Goal: Book appointment/travel/reservation: Schedule Session

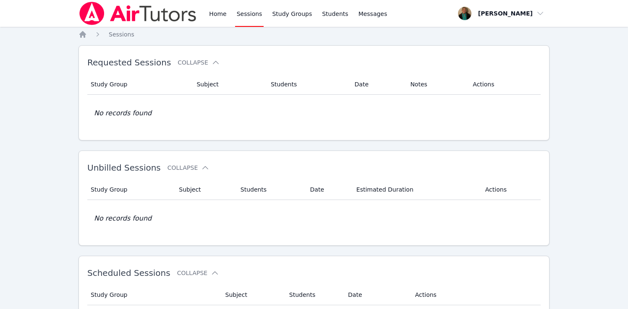
scroll to position [163, 0]
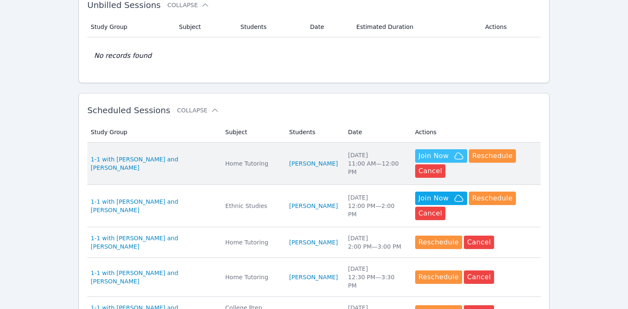
click at [438, 155] on span "Join Now" at bounding box center [434, 156] width 30 height 10
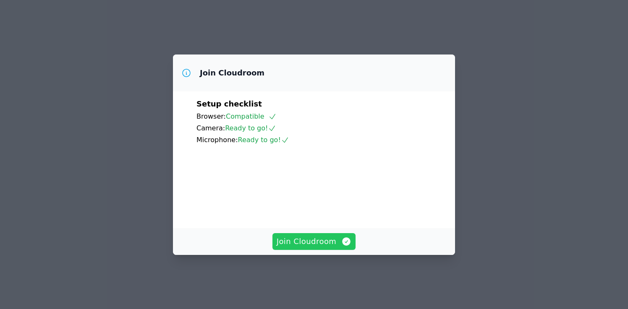
click at [313, 239] on div "Join Cloudroom" at bounding box center [314, 241] width 282 height 27
click at [314, 245] on span "Join Cloudroom" at bounding box center [314, 242] width 75 height 12
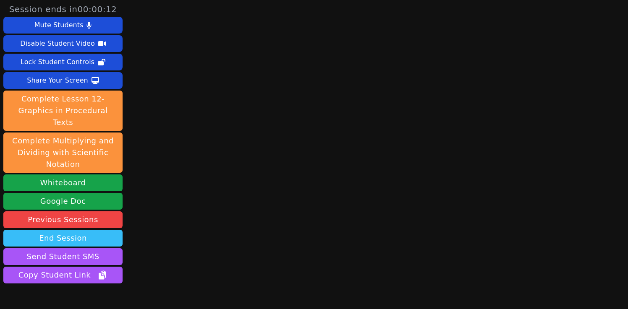
click at [68, 230] on button "End Session" at bounding box center [62, 238] width 119 height 17
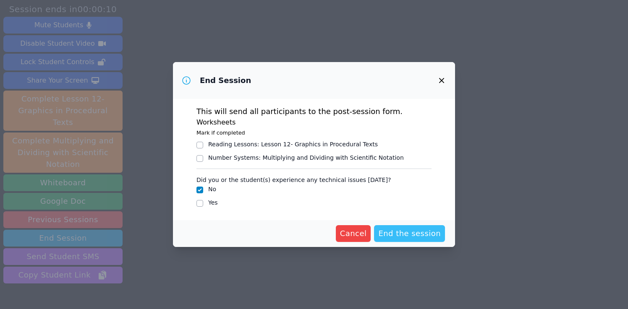
click at [395, 233] on span "End the session" at bounding box center [409, 234] width 63 height 12
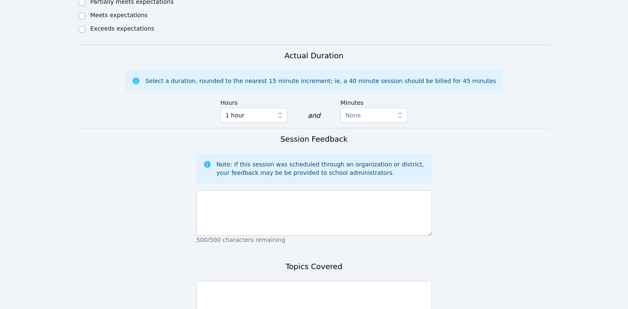
scroll to position [558, 0]
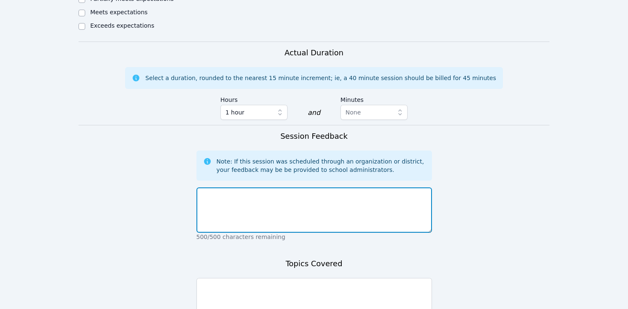
click at [348, 188] on textarea at bounding box center [314, 210] width 236 height 45
type textarea "did not show up for our session"
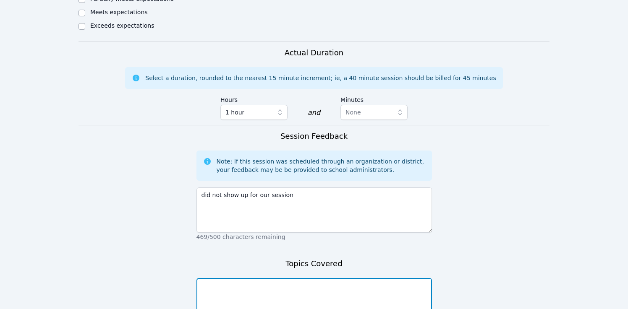
click at [311, 278] on textarea at bounding box center [314, 300] width 236 height 45
type textarea "none"
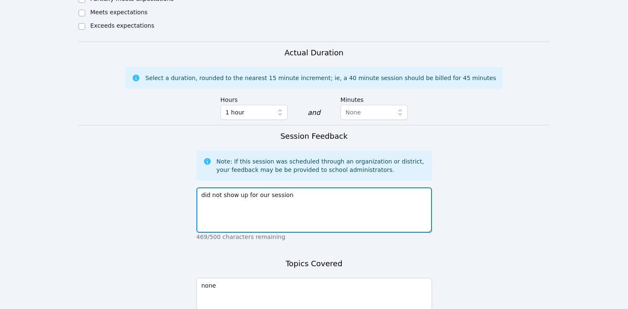
click at [266, 188] on textarea "did not show up for our session" at bounding box center [314, 210] width 236 height 45
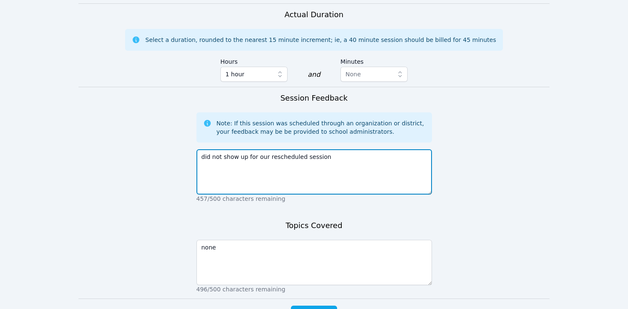
scroll to position [599, 0]
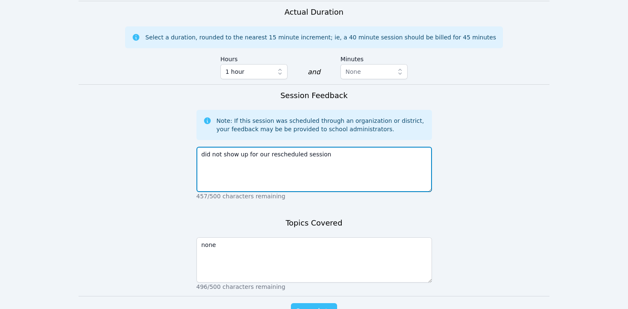
type textarea "did not show up for our rescheduled session"
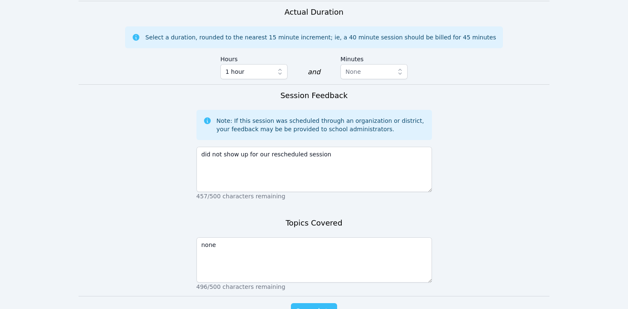
click at [313, 306] on span "Complete" at bounding box center [314, 312] width 38 height 12
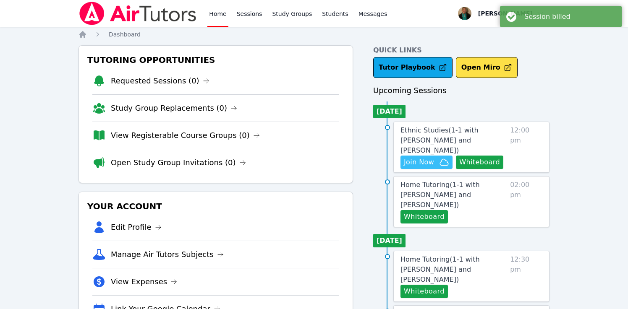
click at [415, 157] on span "Join Now" at bounding box center [419, 162] width 30 height 10
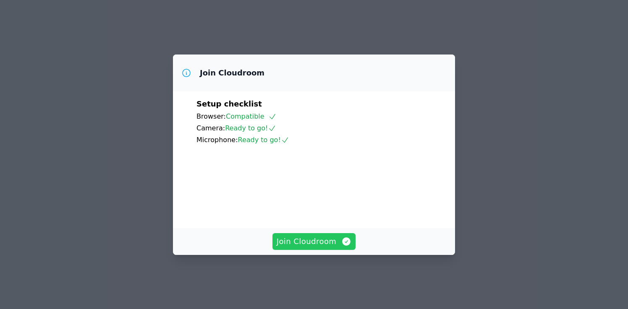
click at [306, 246] on span "Join Cloudroom" at bounding box center [314, 242] width 75 height 12
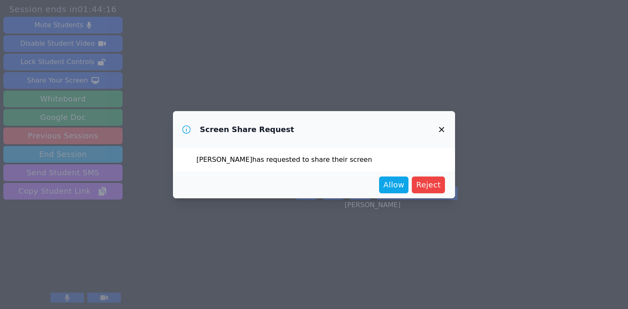
click at [381, 183] on div "Allow Reject" at bounding box center [314, 185] width 262 height 17
click at [406, 181] on button "Allow" at bounding box center [393, 185] width 29 height 17
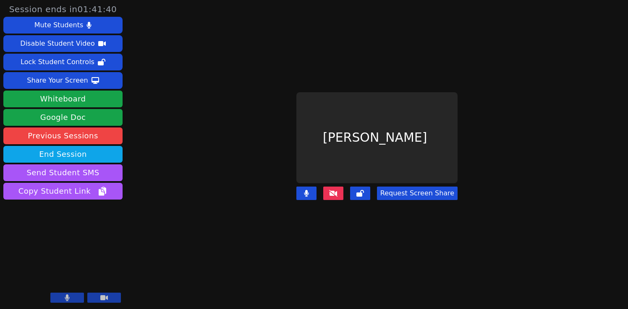
click at [329, 192] on button at bounding box center [333, 193] width 20 height 13
click at [335, 192] on icon at bounding box center [333, 193] width 8 height 7
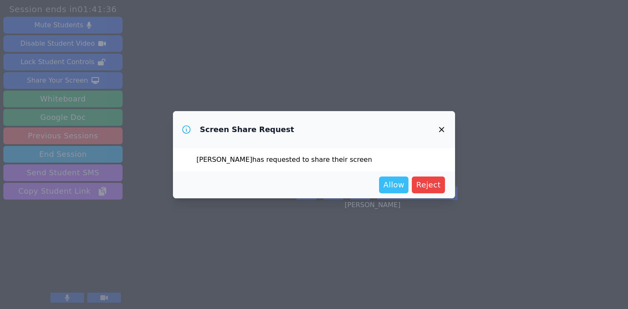
click at [398, 183] on span "Allow" at bounding box center [393, 185] width 21 height 12
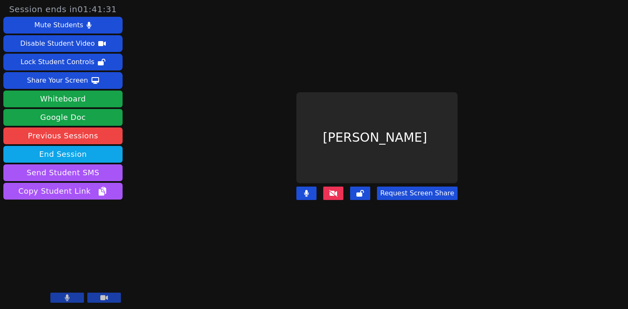
click at [424, 191] on button "Request Screen Share" at bounding box center [417, 193] width 81 height 13
click at [423, 191] on button "Request Screen Share" at bounding box center [417, 193] width 81 height 13
click at [396, 192] on button "Request Screen Share" at bounding box center [417, 193] width 81 height 13
click at [337, 192] on icon at bounding box center [333, 193] width 8 height 7
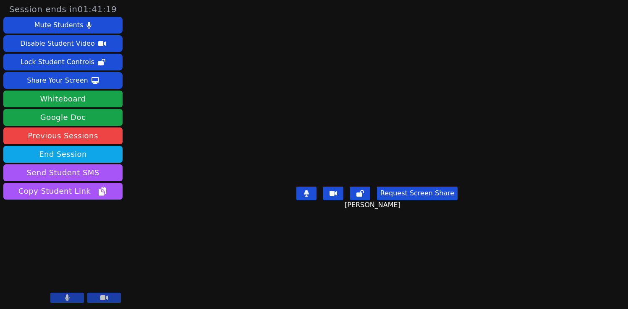
click at [419, 200] on button "Request Screen Share" at bounding box center [417, 193] width 81 height 13
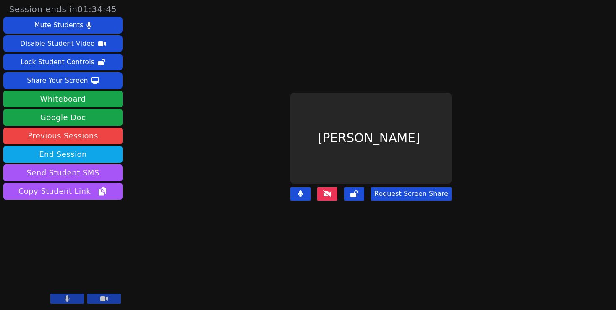
click at [412, 191] on button "Request Screen Share" at bounding box center [411, 193] width 81 height 13
click at [399, 187] on button "Request Screen Share" at bounding box center [411, 193] width 81 height 13
click at [406, 192] on button "Request Screen Share" at bounding box center [411, 193] width 81 height 13
click at [406, 191] on button "Request Screen Share" at bounding box center [411, 193] width 81 height 13
click at [405, 192] on button "Request Screen Share" at bounding box center [411, 193] width 81 height 13
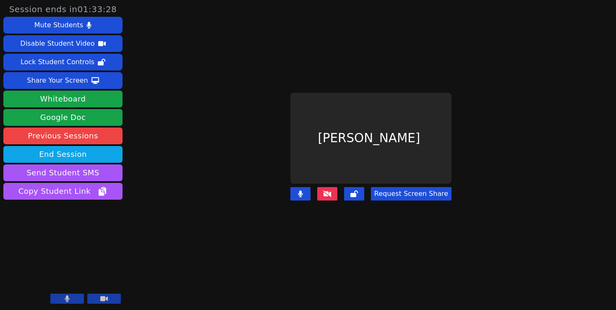
click at [405, 192] on button "Request Screen Share" at bounding box center [411, 193] width 81 height 13
click at [330, 191] on icon at bounding box center [327, 194] width 8 height 7
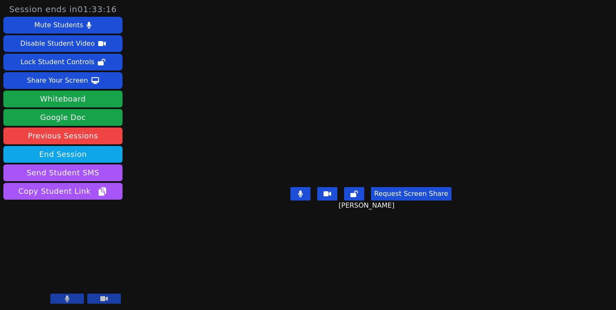
click at [420, 201] on button "Request Screen Share" at bounding box center [411, 193] width 81 height 13
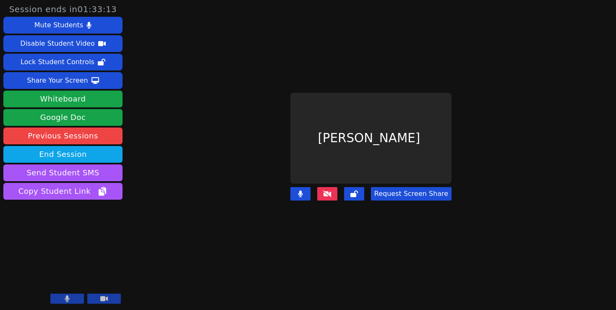
click at [415, 190] on button "Request Screen Share" at bounding box center [411, 193] width 81 height 13
click at [332, 191] on icon at bounding box center [327, 194] width 8 height 7
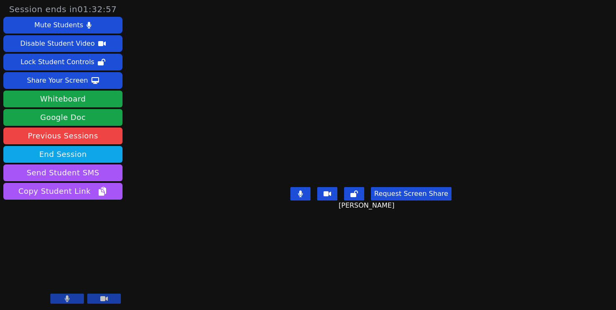
click at [413, 201] on button "Request Screen Share" at bounding box center [411, 193] width 81 height 13
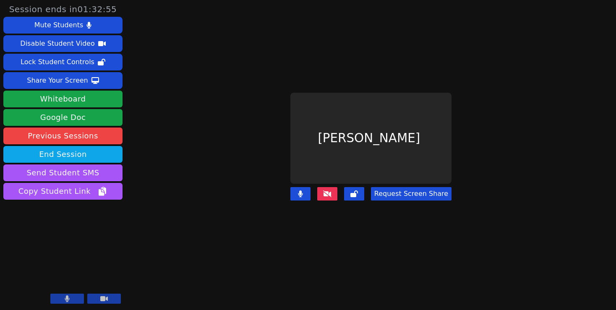
click at [411, 194] on button "Request Screen Share" at bounding box center [411, 193] width 81 height 13
click at [408, 189] on button "Request Screen Share" at bounding box center [411, 193] width 81 height 13
click at [407, 191] on button "Request Screen Share" at bounding box center [411, 193] width 81 height 13
click at [406, 193] on button "Request Screen Share" at bounding box center [411, 193] width 81 height 13
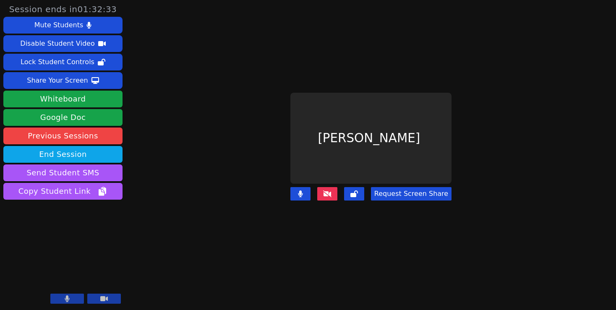
click at [406, 193] on button "Request Screen Share" at bounding box center [411, 193] width 81 height 13
click at [328, 194] on icon at bounding box center [327, 194] width 8 height 7
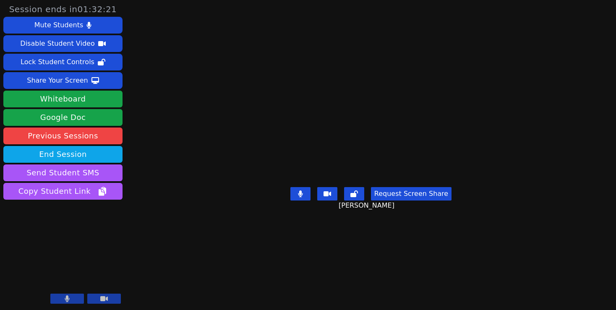
click at [397, 201] on button "Request Screen Share" at bounding box center [411, 193] width 81 height 13
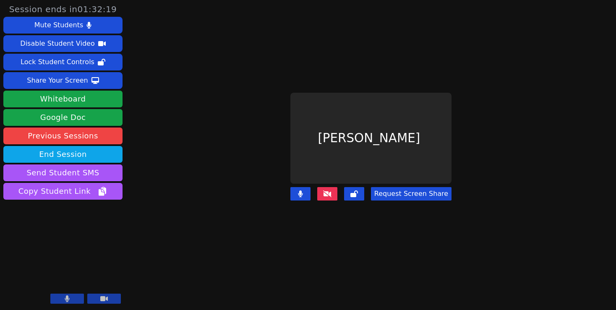
click at [404, 190] on button "Request Screen Share" at bounding box center [411, 193] width 81 height 13
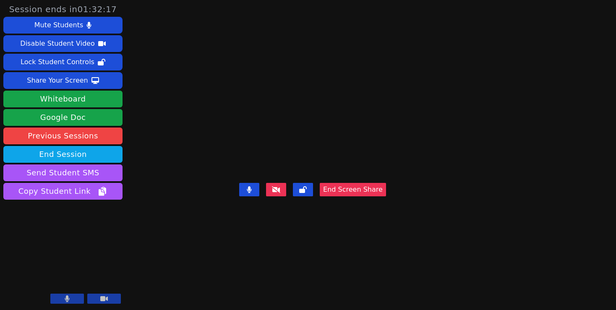
click at [372, 190] on button "End Screen Share" at bounding box center [353, 189] width 66 height 13
click at [278, 187] on icon at bounding box center [276, 189] width 8 height 7
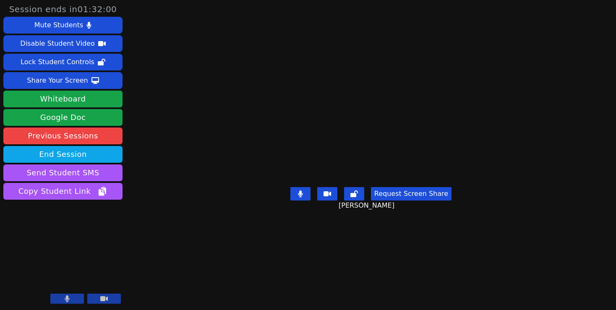
click at [413, 201] on button "Request Screen Share" at bounding box center [411, 193] width 81 height 13
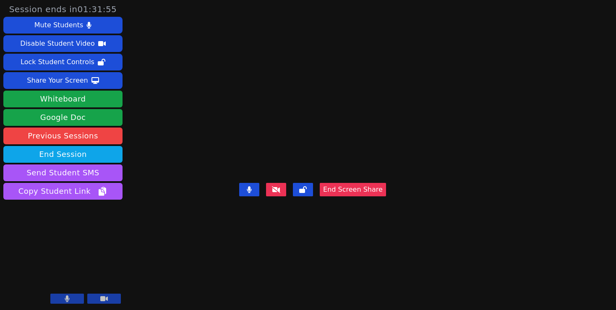
click at [385, 118] on main "Jeremiah Paulino-Grant End Screen Share" at bounding box center [371, 155] width 264 height 310
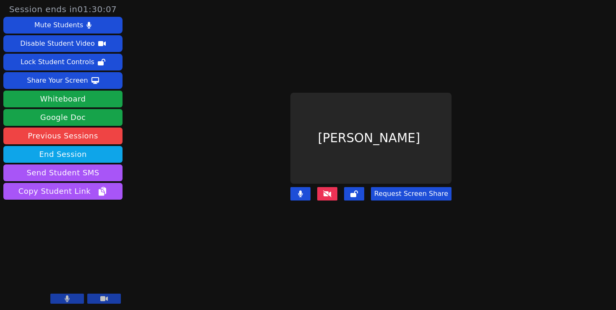
click at [396, 191] on button "Request Screen Share" at bounding box center [411, 193] width 81 height 13
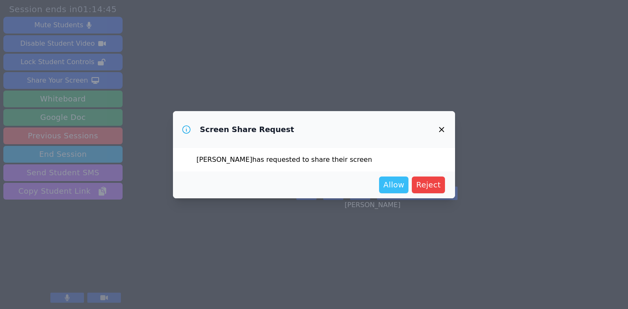
click at [393, 188] on span "Allow" at bounding box center [393, 185] width 21 height 12
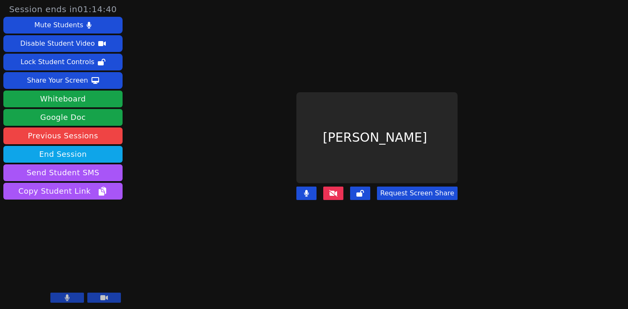
click at [336, 190] on icon at bounding box center [333, 193] width 8 height 7
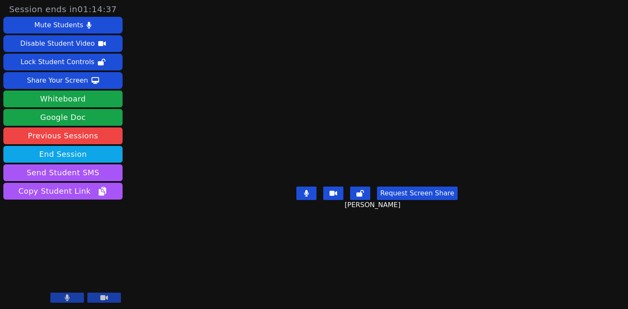
click at [411, 200] on button "Request Screen Share" at bounding box center [417, 193] width 81 height 13
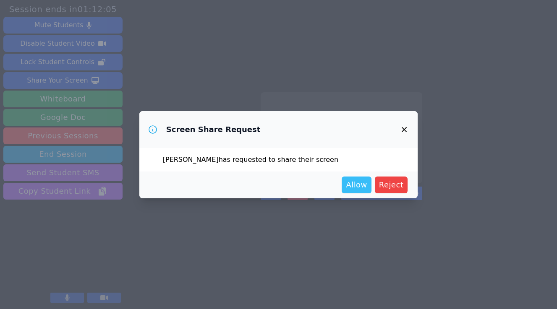
click at [361, 182] on span "Allow" at bounding box center [356, 185] width 21 height 12
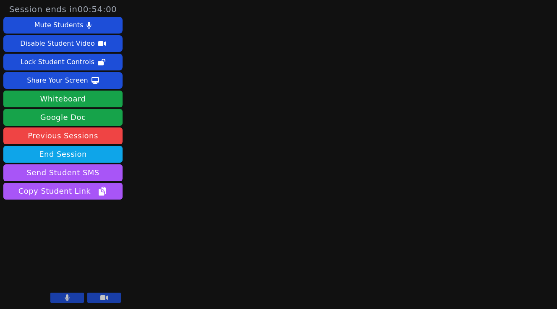
click at [66, 298] on icon at bounding box center [67, 298] width 5 height 7
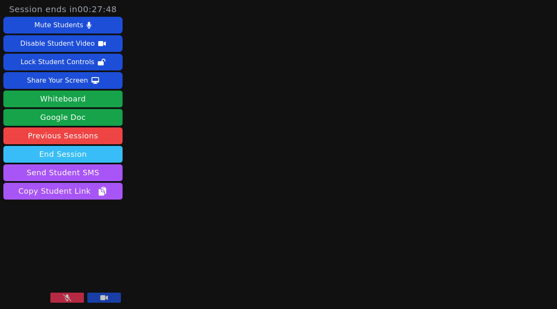
click at [81, 151] on button "End Session" at bounding box center [62, 154] width 119 height 17
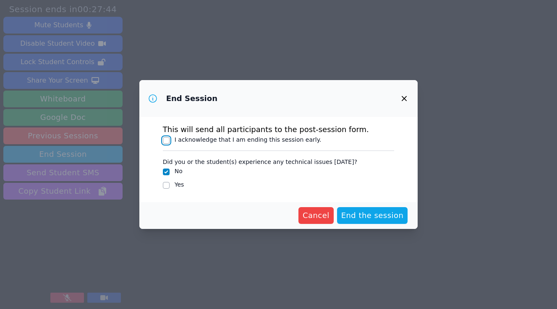
click at [166, 140] on input "I acknowledge that I am ending this session early." at bounding box center [166, 140] width 7 height 7
checkbox input "true"
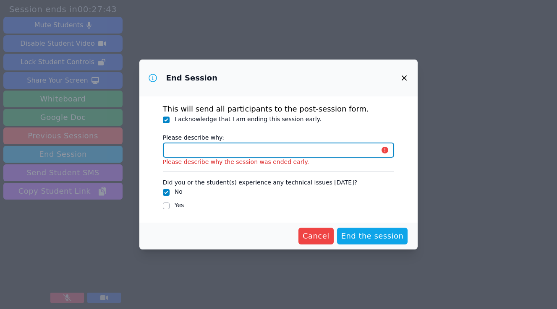
click at [181, 154] on input "Please describe why:" at bounding box center [279, 150] width 232 height 15
type input "student ended session early"
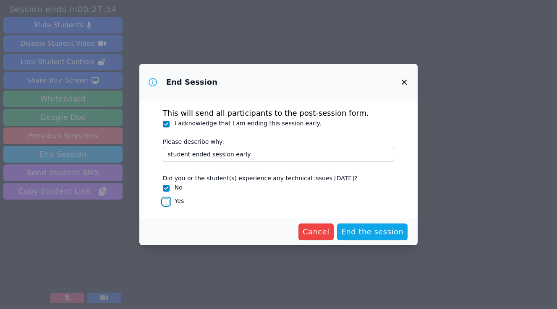
click at [165, 203] on input "Yes" at bounding box center [166, 202] width 7 height 7
checkbox input "true"
checkbox input "false"
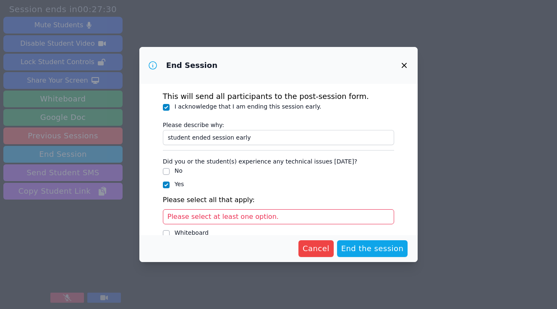
click at [205, 217] on span "Please select at least one option." at bounding box center [222, 217] width 111 height 8
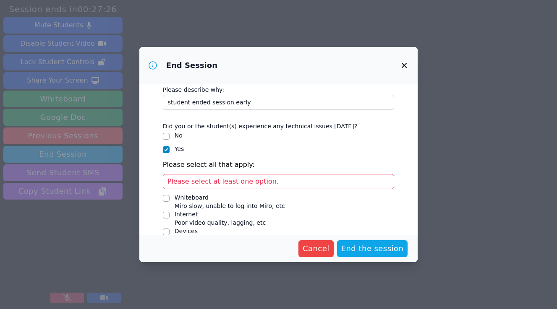
scroll to position [80, 0]
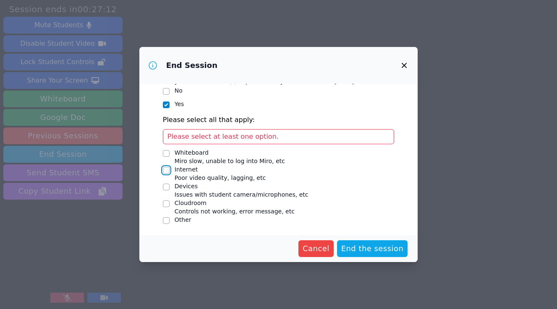
click at [165, 171] on input "Internet Poor video quality, lagging, etc" at bounding box center [166, 170] width 7 height 7
checkbox input "true"
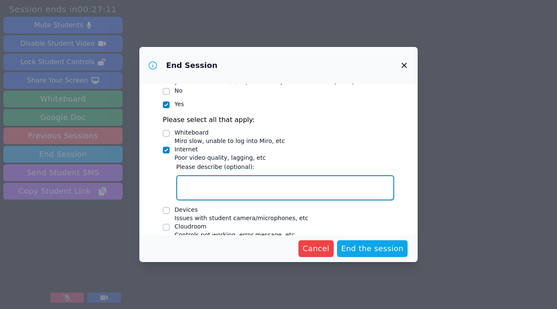
click at [211, 194] on textarea "Internet Poor video quality, lagging, etc" at bounding box center [285, 187] width 218 height 25
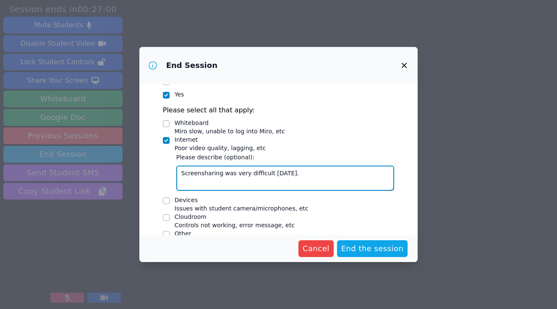
scroll to position [98, 0]
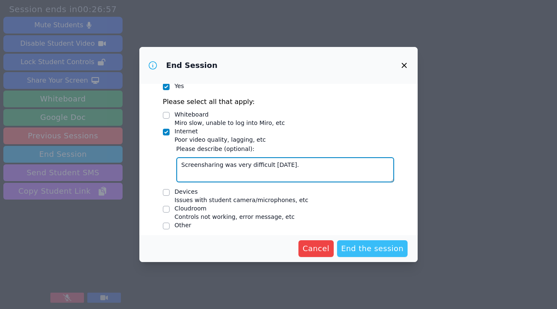
type textarea "Screensharing was very difficult today."
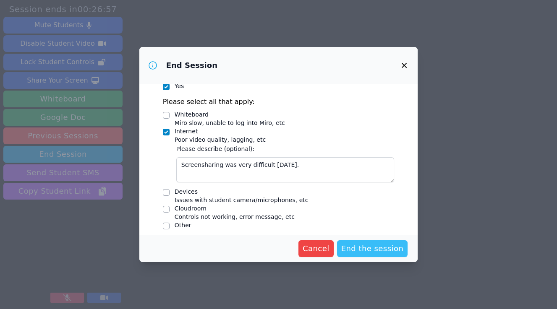
click at [367, 246] on span "End the session" at bounding box center [372, 249] width 63 height 12
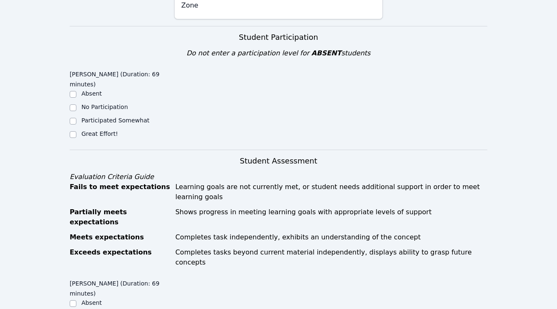
scroll to position [184, 0]
click at [72, 133] on input "Great Effort!" at bounding box center [73, 134] width 7 height 7
checkbox input "true"
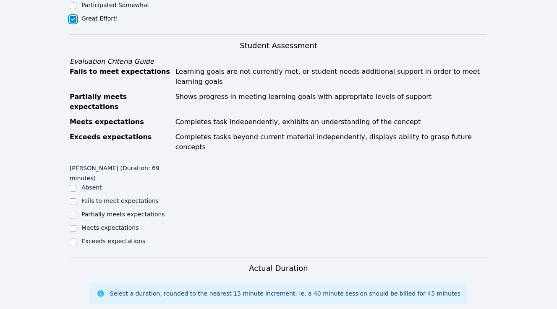
scroll to position [299, 0]
click at [72, 225] on input "Meets expectations" at bounding box center [73, 228] width 7 height 7
checkbox input "true"
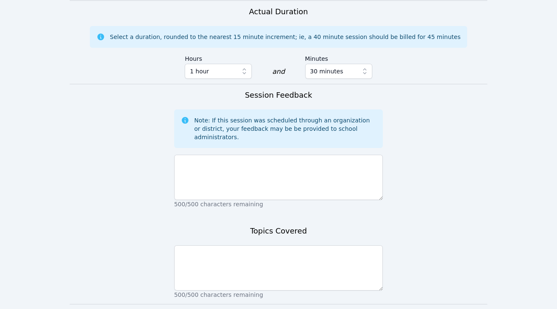
scroll to position [556, 0]
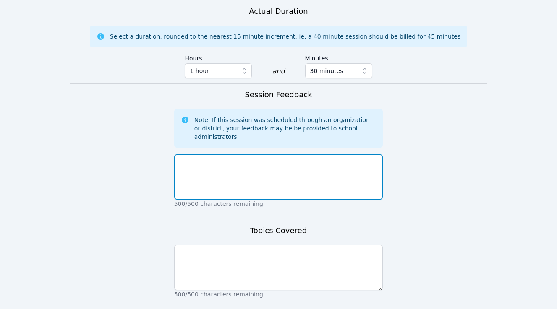
click at [206, 159] on textarea at bounding box center [278, 176] width 209 height 45
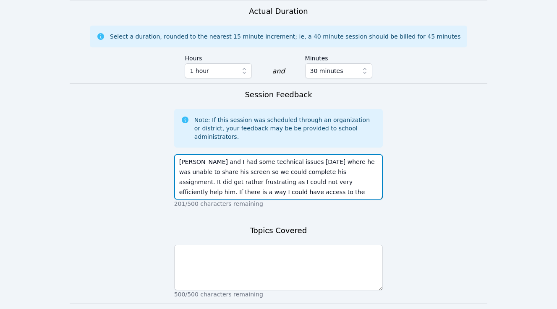
scroll to position [6, 0]
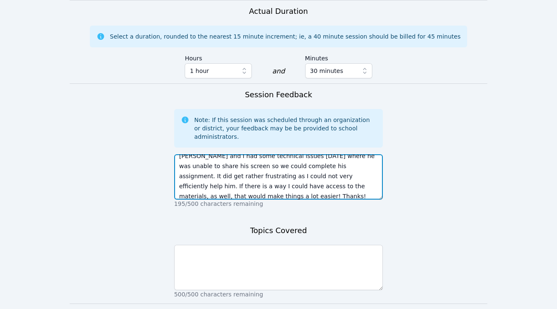
type textarea "Jeremiah and I had some technical issues today where he was unable to share his…"
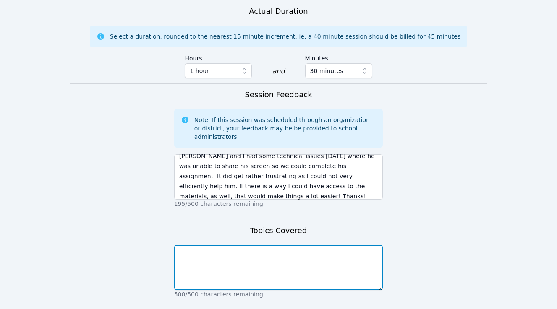
click at [213, 245] on textarea at bounding box center [278, 267] width 209 height 45
type textarea "Intro to Business Module 1"
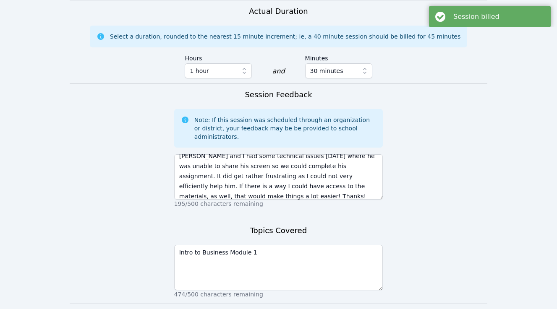
scroll to position [0, 0]
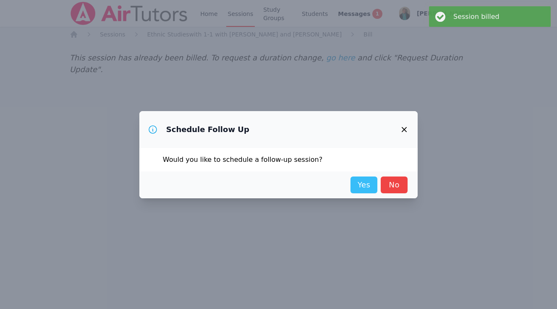
click at [362, 183] on link "Yes" at bounding box center [364, 185] width 27 height 17
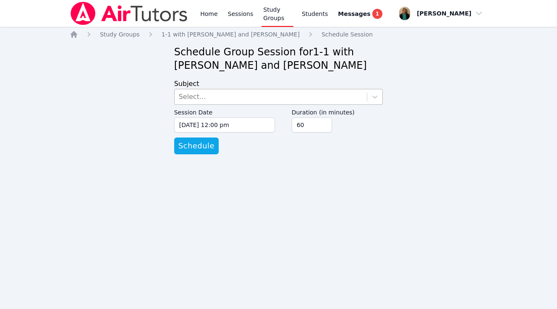
click at [318, 97] on div "Select..." at bounding box center [271, 96] width 193 height 15
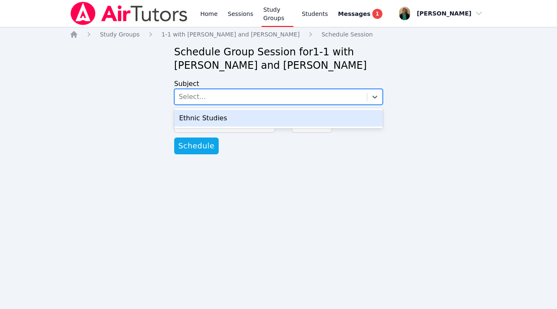
click at [289, 118] on div "Ethnic Studies" at bounding box center [278, 118] width 209 height 17
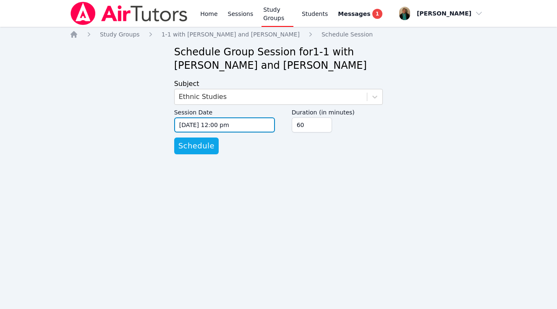
click at [262, 128] on input "09/05/2025 12:00 pm" at bounding box center [224, 125] width 101 height 15
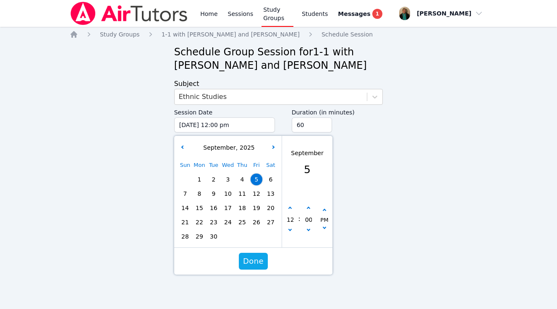
click at [256, 194] on span "12" at bounding box center [257, 194] width 12 height 12
type input "09/12/2025 12:00 pm"
click at [249, 261] on span "Done" at bounding box center [253, 262] width 21 height 12
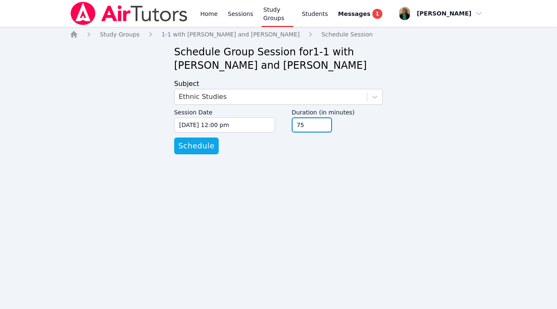
click at [324, 122] on input "75" at bounding box center [312, 125] width 40 height 15
click at [324, 122] on input "90" at bounding box center [312, 125] width 40 height 15
click at [324, 122] on input "105" at bounding box center [312, 125] width 40 height 15
type input "120"
click at [324, 122] on input "120" at bounding box center [312, 125] width 40 height 15
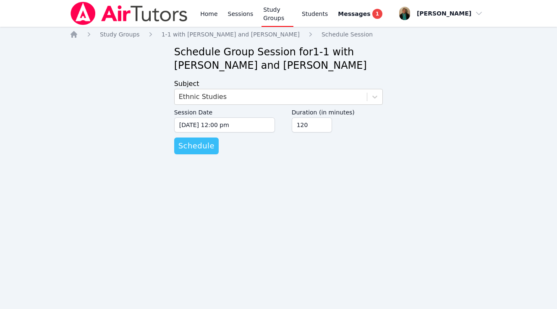
click at [192, 148] on span "Schedule" at bounding box center [196, 146] width 36 height 12
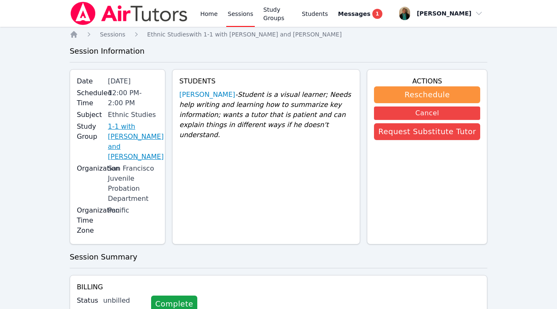
click at [158, 133] on link "1-1 with [PERSON_NAME] and [PERSON_NAME]" at bounding box center [136, 142] width 56 height 40
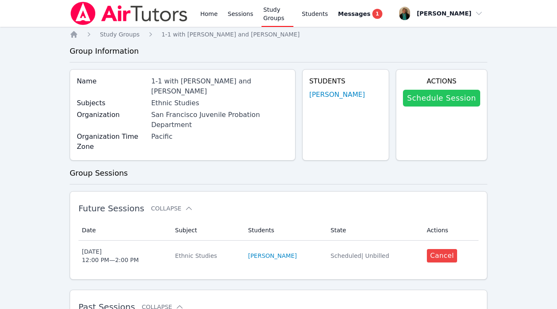
click at [466, 94] on link "Schedule Session" at bounding box center [441, 98] width 77 height 17
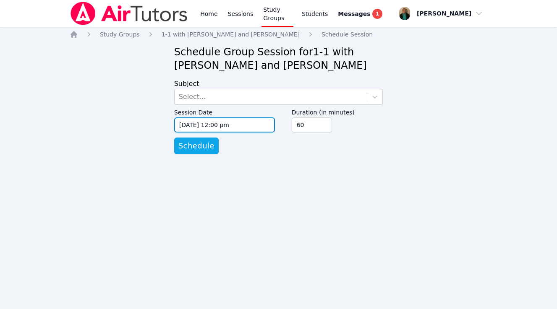
click at [269, 124] on input "09/05/2025 12:00 pm" at bounding box center [224, 125] width 101 height 15
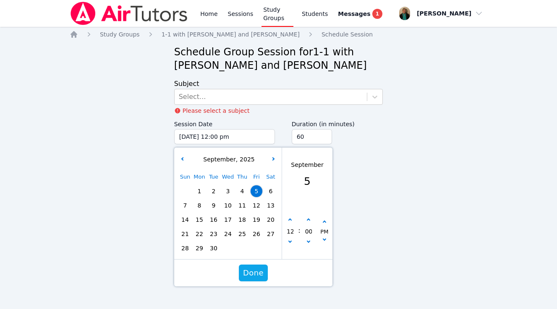
click at [255, 208] on div "Sun Mon Tue Wed Thu Fri Sat 1 2 3 4 5 6 7 8 9 10 11 12 13 14 15 16 17 18 19 20 …" at bounding box center [228, 213] width 100 height 86
click at [256, 221] on span "19" at bounding box center [257, 220] width 12 height 12
type input "09/19/2025 12:00 pm"
click at [261, 99] on div "Select..." at bounding box center [271, 96] width 193 height 15
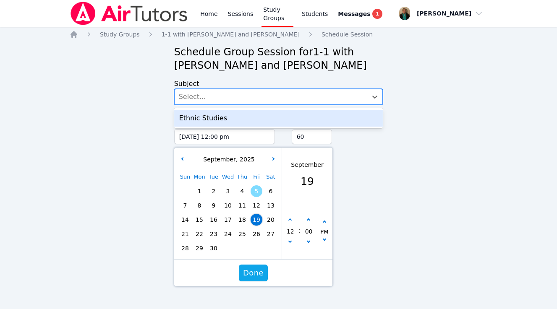
click at [256, 117] on div "Ethnic Studies" at bounding box center [278, 118] width 209 height 17
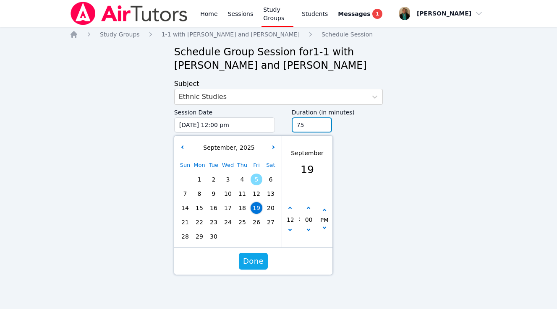
click at [322, 122] on input "75" at bounding box center [312, 125] width 40 height 15
click at [322, 122] on input "90" at bounding box center [312, 125] width 40 height 15
click at [322, 122] on input "105" at bounding box center [312, 125] width 40 height 15
type input "120"
click at [322, 122] on input "120" at bounding box center [312, 125] width 40 height 15
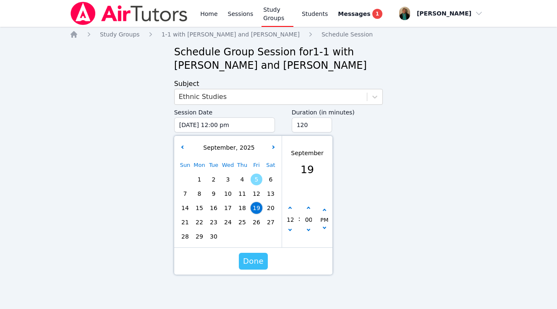
click at [256, 259] on span "Done" at bounding box center [253, 262] width 21 height 12
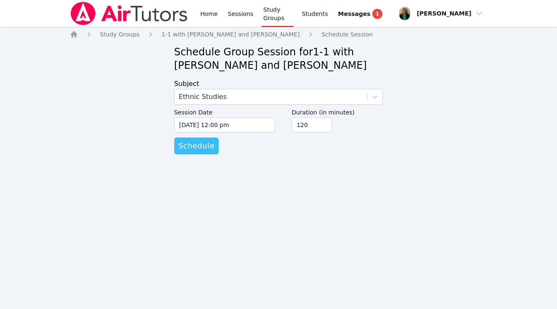
click at [189, 145] on span "Schedule" at bounding box center [196, 146] width 36 height 12
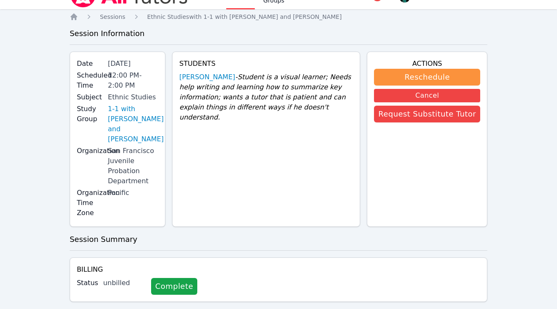
scroll to position [19, 0]
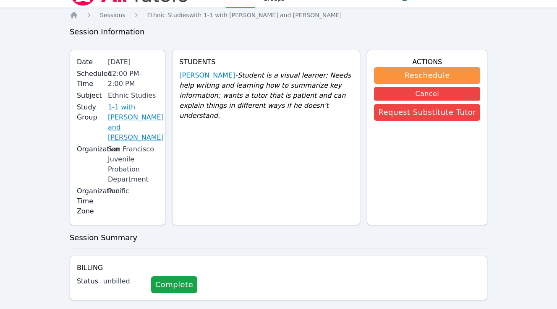
click at [151, 118] on link "1-1 with [PERSON_NAME] and [PERSON_NAME]" at bounding box center [136, 122] width 56 height 40
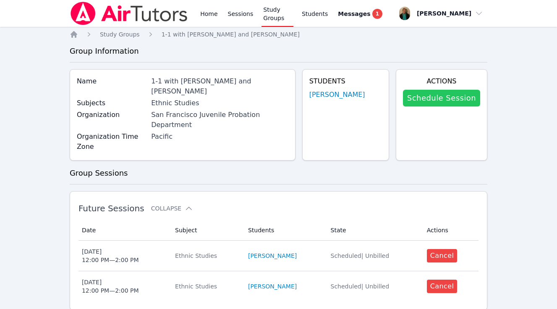
click at [430, 99] on link "Schedule Session" at bounding box center [441, 98] width 77 height 17
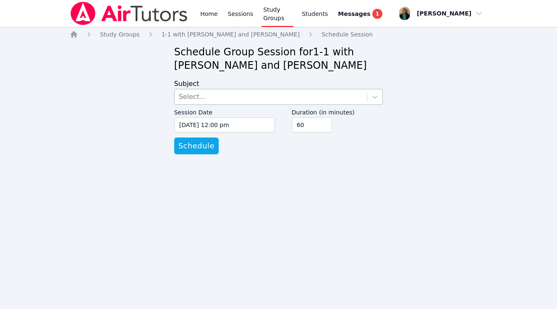
click at [309, 97] on div "Select..." at bounding box center [271, 96] width 193 height 15
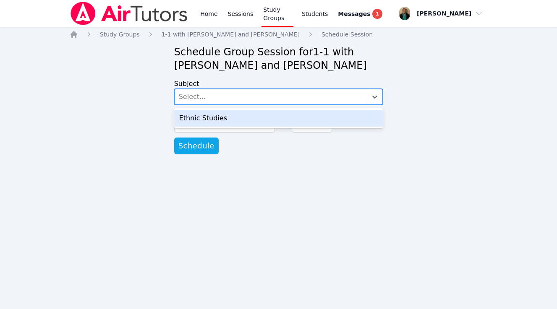
click at [303, 115] on div "Ethnic Studies" at bounding box center [278, 118] width 209 height 17
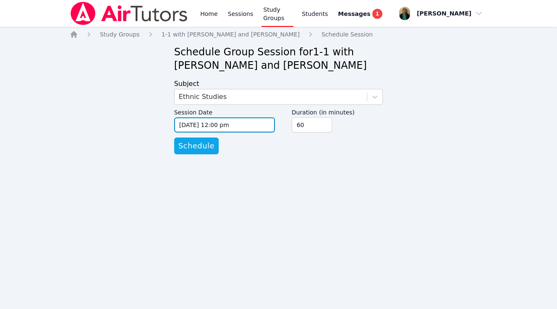
click at [264, 125] on input "09/05/2025 12:00 pm" at bounding box center [224, 125] width 101 height 15
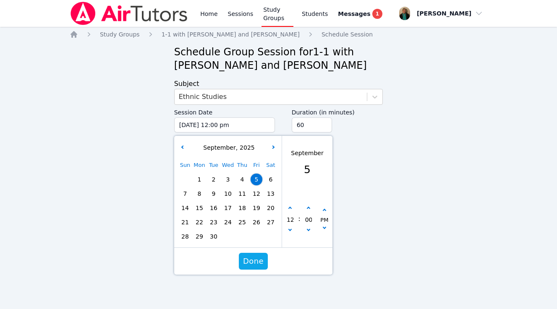
click at [255, 222] on span "26" at bounding box center [257, 223] width 12 height 12
type input "09/26/2025 12:00 pm"
click at [249, 259] on span "Done" at bounding box center [253, 262] width 21 height 12
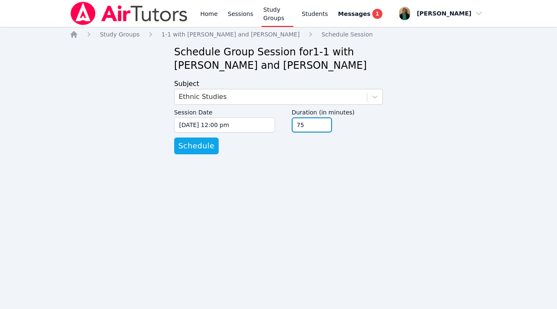
click at [323, 123] on input "75" at bounding box center [312, 125] width 40 height 15
click at [323, 123] on input "90" at bounding box center [312, 125] width 40 height 15
click at [323, 123] on input "105" at bounding box center [312, 125] width 40 height 15
type input "120"
click at [323, 123] on input "120" at bounding box center [312, 125] width 40 height 15
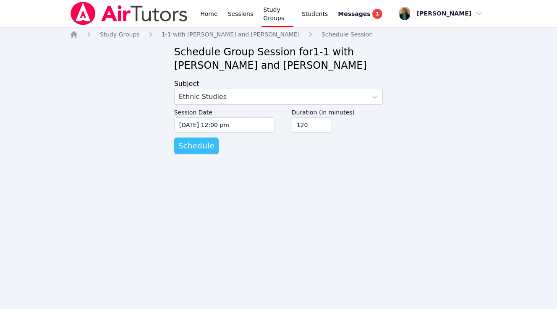
click at [201, 145] on span "Schedule" at bounding box center [196, 146] width 36 height 12
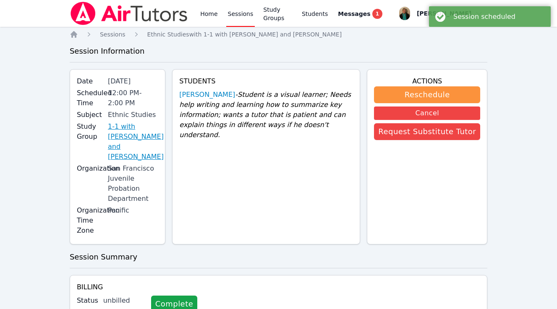
click at [139, 136] on link "1-1 with [PERSON_NAME] and [PERSON_NAME]" at bounding box center [136, 142] width 56 height 40
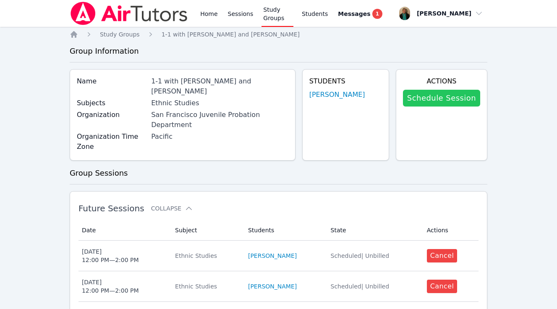
click at [419, 99] on link "Schedule Session" at bounding box center [441, 98] width 77 height 17
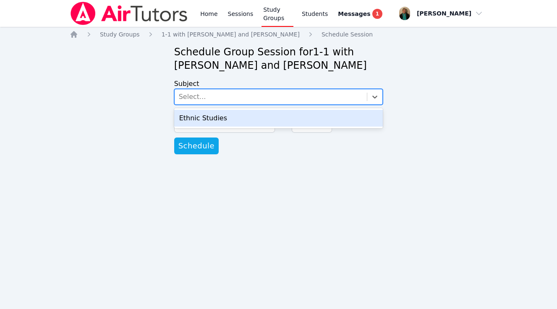
click at [351, 97] on div "Select..." at bounding box center [271, 96] width 193 height 15
click at [319, 120] on div "Ethnic Studies" at bounding box center [278, 118] width 209 height 17
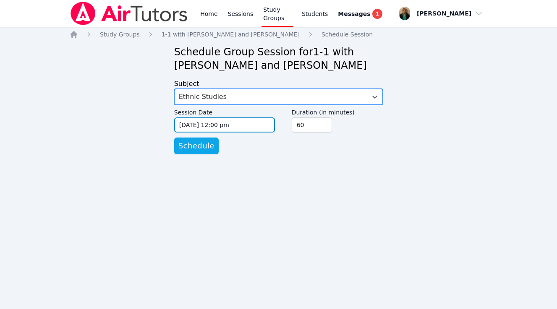
click at [254, 126] on input "09/05/2025 12:00 pm" at bounding box center [224, 125] width 101 height 15
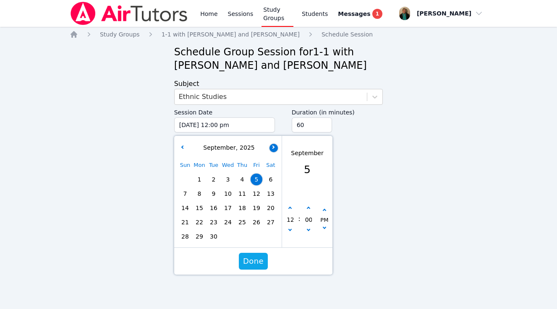
click at [272, 147] on icon "button" at bounding box center [272, 146] width 3 height 3
click at [256, 177] on span "3" at bounding box center [257, 180] width 12 height 12
type input "10/03/2025 12:00 pm"
click at [259, 257] on span "Done" at bounding box center [253, 262] width 21 height 12
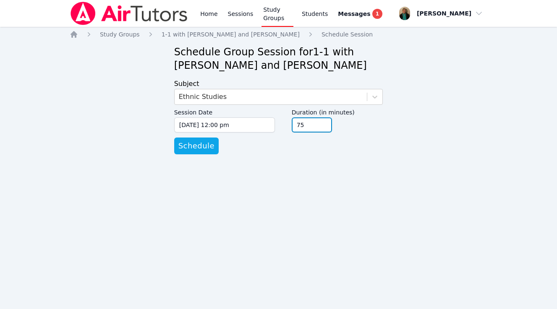
click at [322, 122] on input "75" at bounding box center [312, 125] width 40 height 15
click at [322, 122] on input "90" at bounding box center [312, 125] width 40 height 15
click at [322, 122] on input "105" at bounding box center [312, 125] width 40 height 15
type input "120"
click at [322, 122] on input "120" at bounding box center [312, 125] width 40 height 15
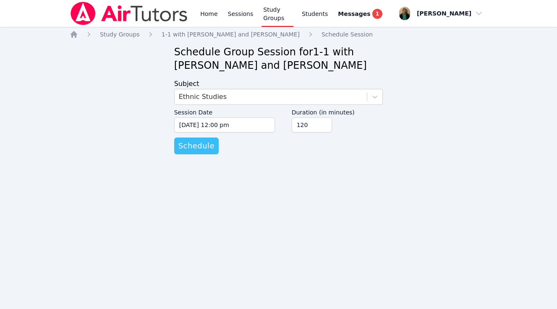
click at [202, 142] on span "Schedule" at bounding box center [196, 146] width 36 height 12
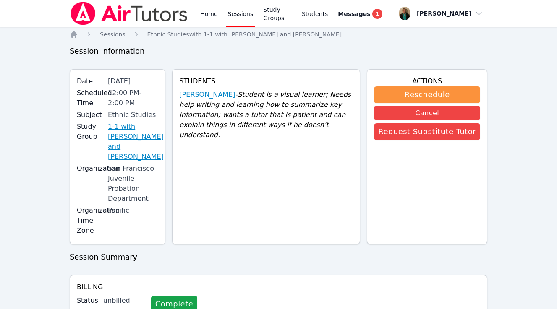
click at [137, 138] on link "1-1 with [PERSON_NAME] and [PERSON_NAME]" at bounding box center [136, 142] width 56 height 40
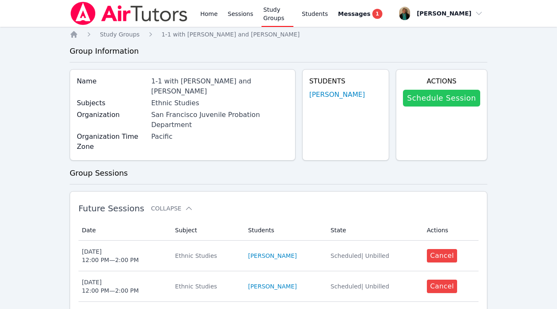
click at [431, 103] on link "Schedule Session" at bounding box center [441, 98] width 77 height 17
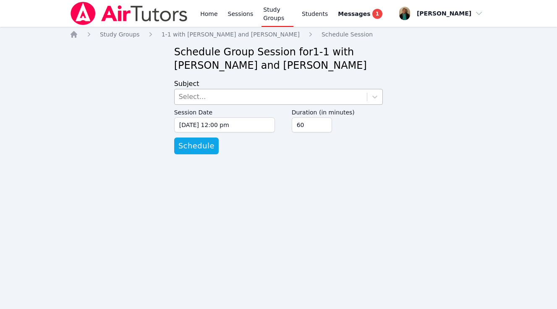
click at [340, 97] on div "Select..." at bounding box center [271, 96] width 193 height 15
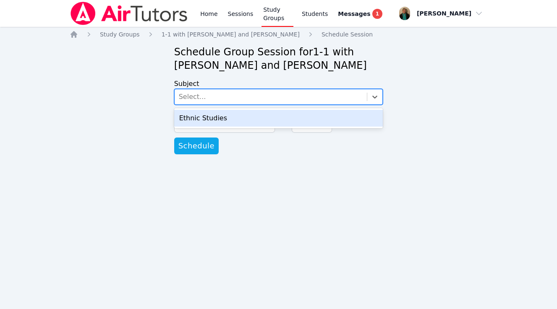
click at [340, 113] on div "Ethnic Studies" at bounding box center [278, 118] width 209 height 17
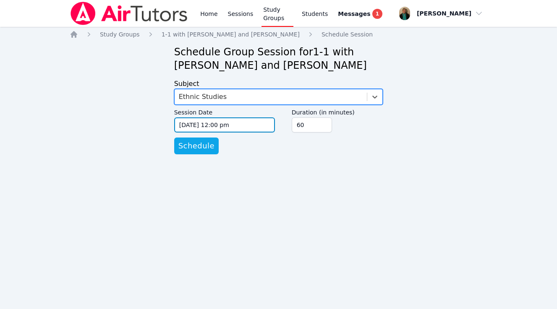
click at [265, 125] on input "09/05/2025 12:00 pm" at bounding box center [224, 125] width 101 height 15
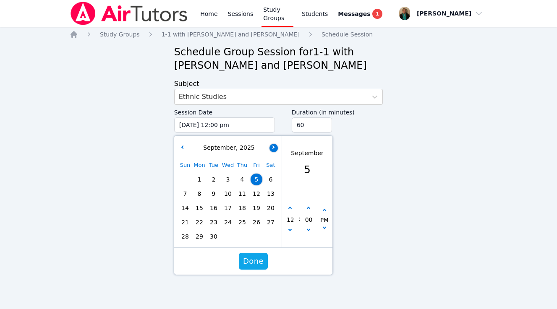
click at [272, 148] on icon "button" at bounding box center [272, 146] width 3 height 3
click at [255, 190] on span "10" at bounding box center [257, 194] width 12 height 12
type input "10/10/2025 12:00 pm"
click at [258, 259] on span "Done" at bounding box center [253, 262] width 21 height 12
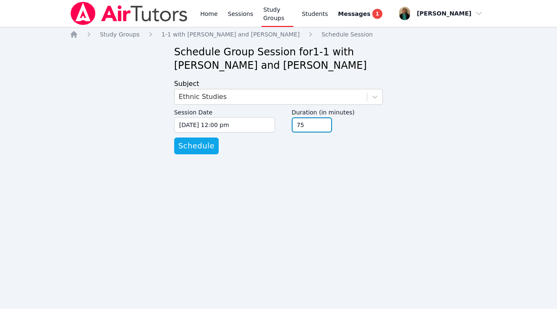
click at [322, 123] on input "75" at bounding box center [312, 125] width 40 height 15
click at [322, 123] on input "90" at bounding box center [312, 125] width 40 height 15
click at [322, 123] on input "105" at bounding box center [312, 125] width 40 height 15
type input "120"
click at [322, 123] on input "120" at bounding box center [312, 125] width 40 height 15
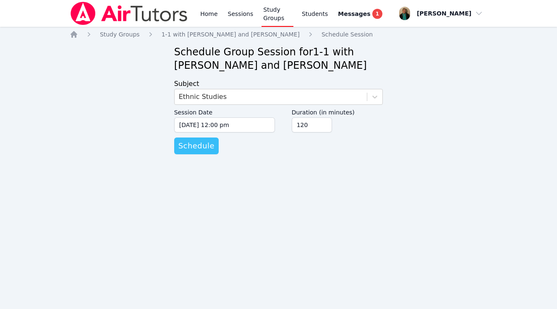
click at [205, 148] on span "Schedule" at bounding box center [196, 146] width 36 height 12
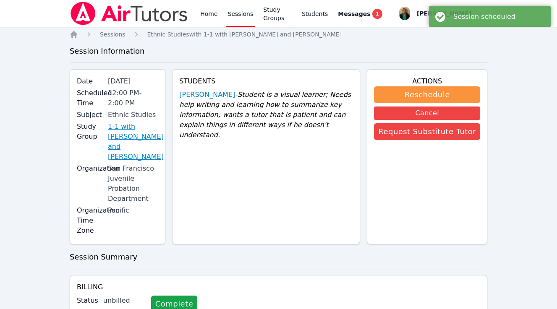
click at [161, 134] on link "1-1 with [PERSON_NAME] and [PERSON_NAME]" at bounding box center [136, 142] width 56 height 40
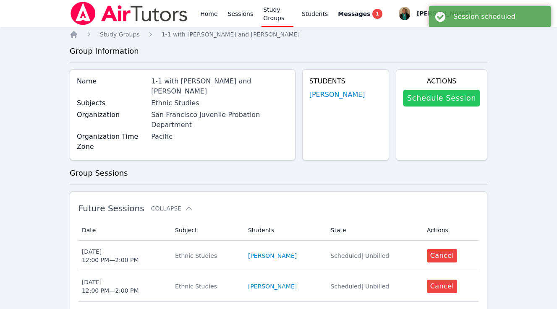
click at [451, 99] on link "Schedule Session" at bounding box center [441, 98] width 77 height 17
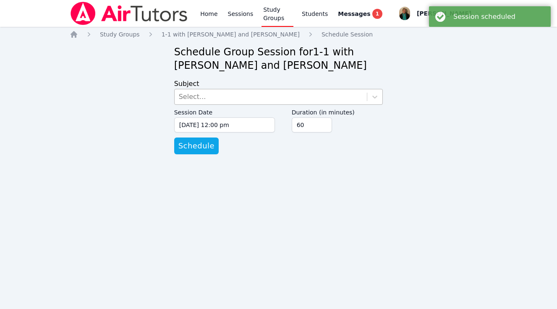
click at [344, 97] on div "Select..." at bounding box center [271, 96] width 193 height 15
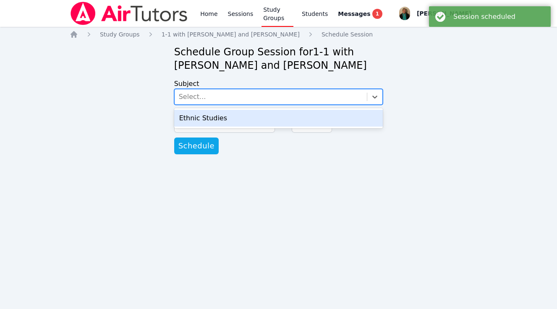
click at [336, 115] on div "Ethnic Studies" at bounding box center [278, 118] width 209 height 17
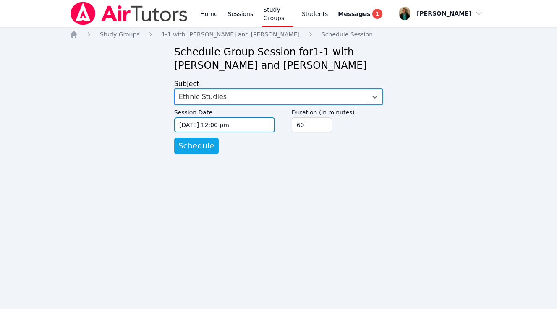
click at [268, 128] on input "09/05/2025 12:00 pm" at bounding box center [224, 125] width 101 height 15
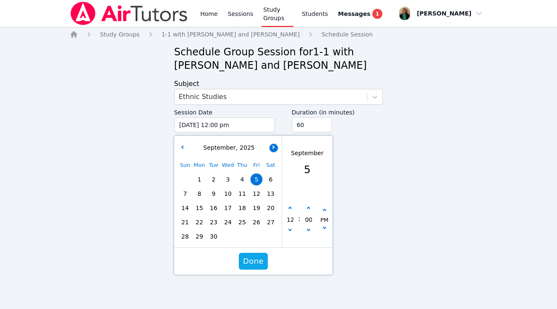
click at [273, 151] on button "button" at bounding box center [274, 148] width 8 height 8
click at [257, 206] on span "17" at bounding box center [257, 208] width 12 height 12
type input "10/17/2025 12:00 pm"
click at [254, 262] on span "Done" at bounding box center [253, 262] width 21 height 12
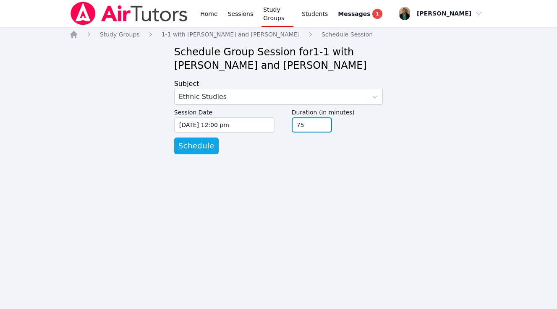
click at [324, 125] on input "75" at bounding box center [312, 125] width 40 height 15
click at [324, 125] on input "90" at bounding box center [312, 125] width 40 height 15
click at [324, 125] on input "105" at bounding box center [312, 125] width 40 height 15
type input "120"
click at [324, 125] on input "120" at bounding box center [312, 125] width 40 height 15
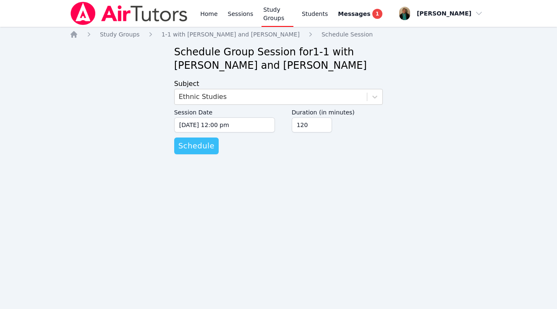
click at [196, 148] on span "Schedule" at bounding box center [196, 146] width 36 height 12
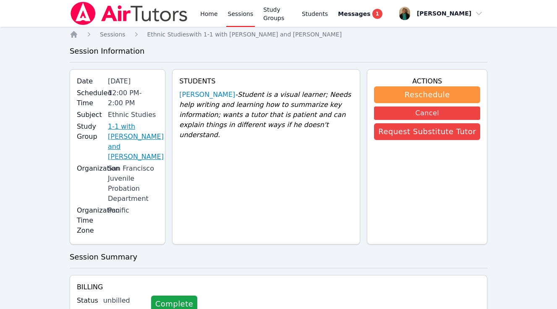
click at [141, 125] on link "1-1 with [PERSON_NAME] and [PERSON_NAME]" at bounding box center [136, 142] width 56 height 40
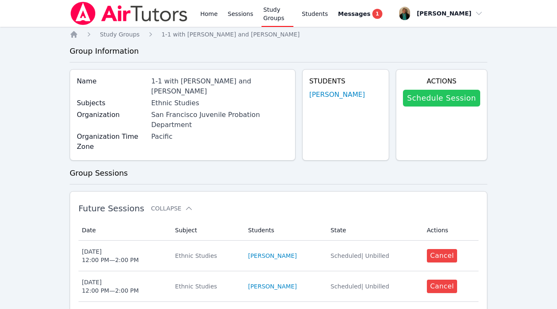
click at [450, 96] on link "Schedule Session" at bounding box center [441, 98] width 77 height 17
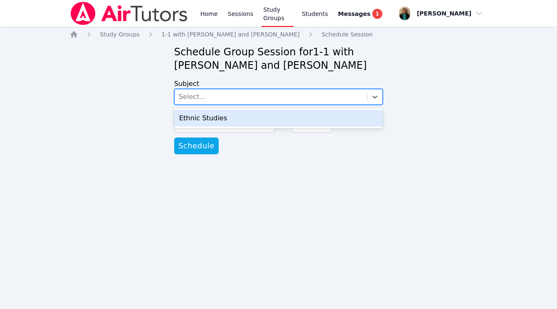
click at [348, 93] on div "Select..." at bounding box center [271, 96] width 193 height 15
click at [339, 114] on div "Ethnic Studies" at bounding box center [278, 118] width 209 height 17
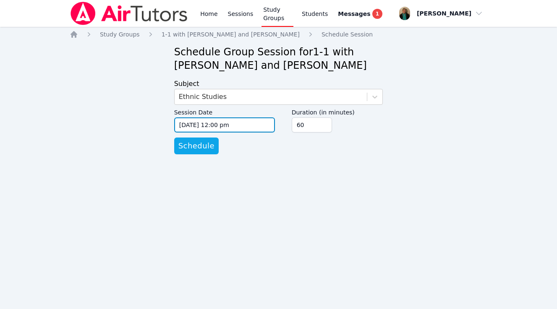
click at [263, 127] on input "09/05/2025 12:00 pm" at bounding box center [224, 125] width 101 height 15
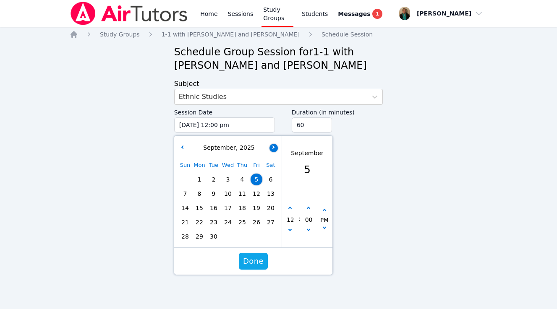
click at [273, 145] on icon "button" at bounding box center [272, 146] width 3 height 3
click at [255, 218] on span "24" at bounding box center [257, 223] width 12 height 12
type input "10/24/2025 12:00 pm"
click at [257, 259] on span "Done" at bounding box center [253, 262] width 21 height 12
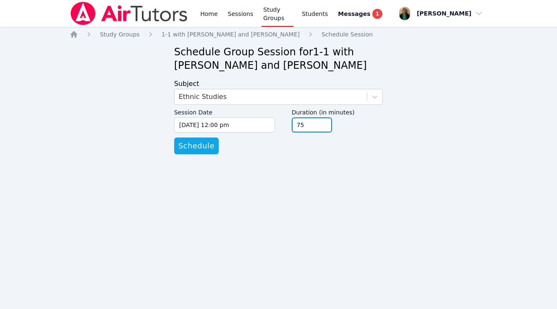
click at [324, 123] on input "75" at bounding box center [312, 125] width 40 height 15
click at [324, 123] on input "90" at bounding box center [312, 125] width 40 height 15
click at [324, 123] on input "105" at bounding box center [312, 125] width 40 height 15
type input "120"
click at [324, 123] on input "120" at bounding box center [312, 125] width 40 height 15
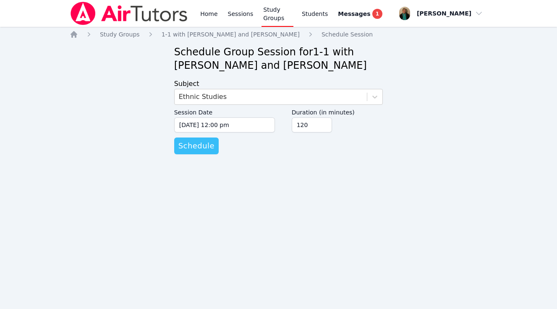
click at [199, 145] on span "Schedule" at bounding box center [196, 146] width 36 height 12
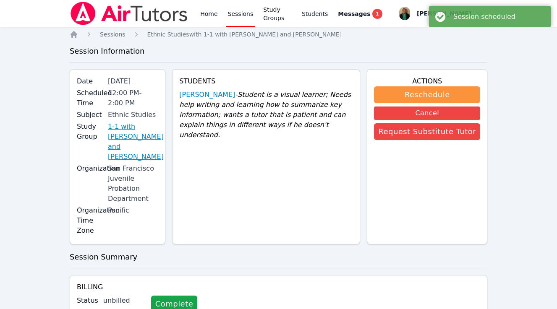
click at [146, 127] on link "1-1 with [PERSON_NAME] and [PERSON_NAME]" at bounding box center [136, 142] width 56 height 40
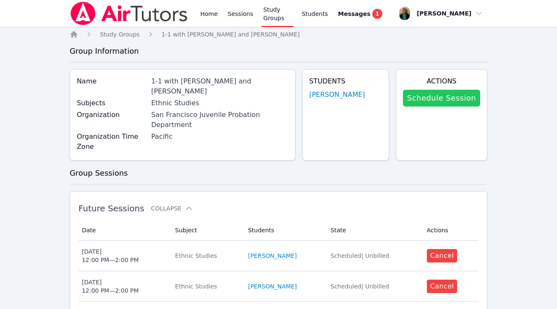
click at [445, 95] on link "Schedule Session" at bounding box center [441, 98] width 77 height 17
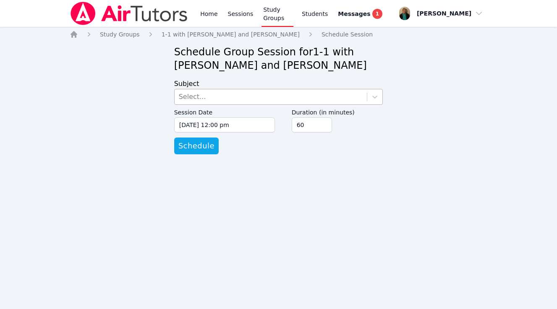
click at [318, 97] on div "Select..." at bounding box center [271, 96] width 193 height 15
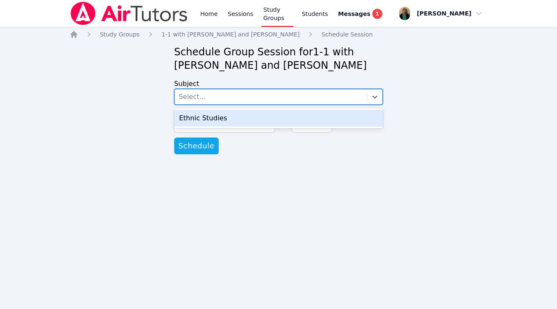
click at [299, 121] on div "Ethnic Studies" at bounding box center [278, 118] width 209 height 17
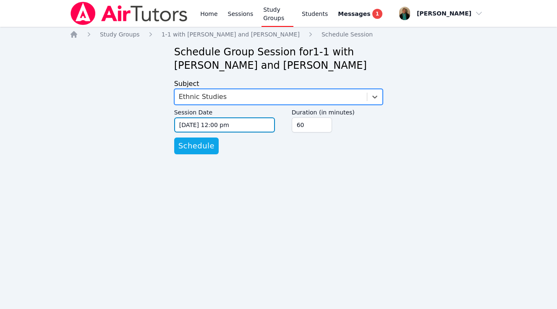
click at [254, 125] on input "09/05/2025 12:00 pm" at bounding box center [224, 125] width 101 height 15
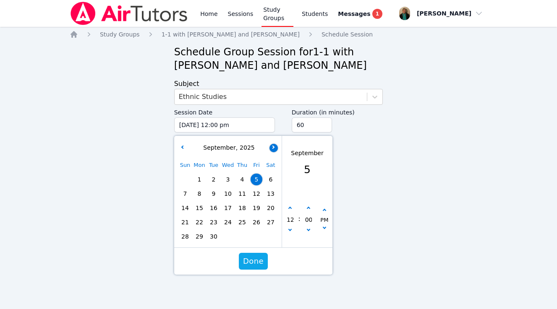
click at [273, 149] on button "button" at bounding box center [274, 148] width 8 height 8
click at [255, 239] on span "31" at bounding box center [257, 237] width 12 height 12
type input "10/31/2025 12:00 pm"
click at [257, 258] on span "Done" at bounding box center [253, 262] width 21 height 12
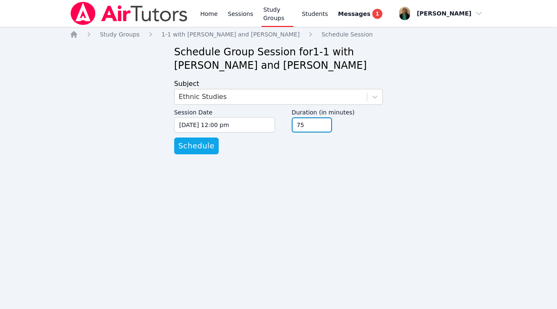
click at [325, 123] on input "75" at bounding box center [312, 125] width 40 height 15
click at [325, 123] on input "90" at bounding box center [312, 125] width 40 height 15
click at [325, 123] on input "105" at bounding box center [312, 125] width 40 height 15
type input "120"
click at [325, 123] on input "120" at bounding box center [312, 125] width 40 height 15
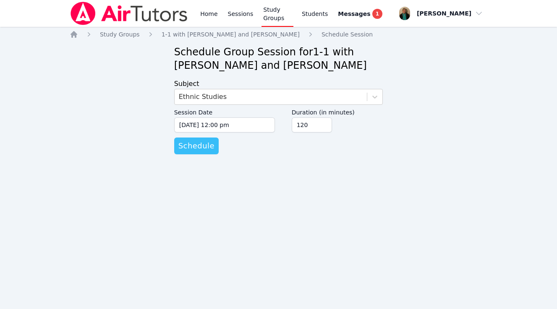
click at [191, 149] on span "Schedule" at bounding box center [196, 146] width 36 height 12
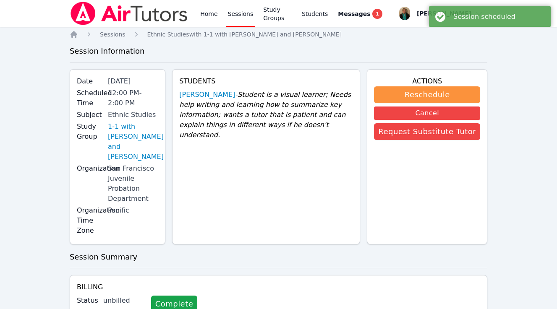
click at [238, 15] on link "Sessions" at bounding box center [240, 13] width 29 height 27
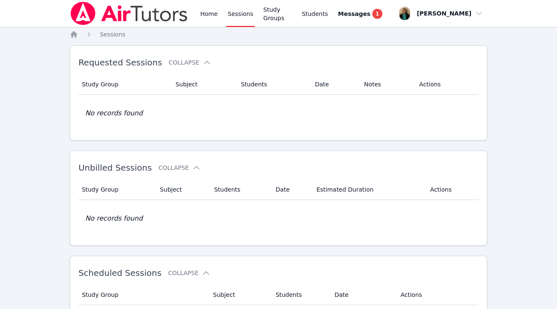
click at [238, 15] on link "Sessions" at bounding box center [240, 13] width 29 height 27
click at [236, 12] on link "Sessions" at bounding box center [240, 13] width 29 height 27
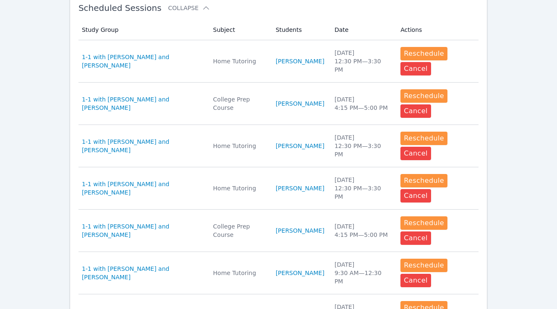
scroll to position [267, 0]
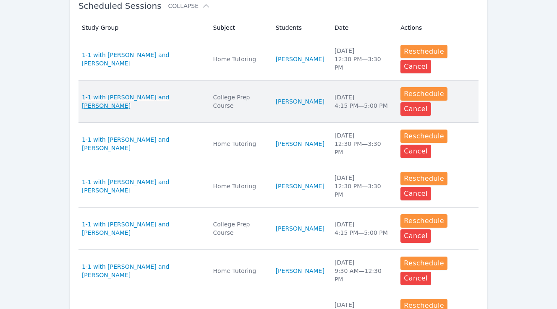
click at [185, 101] on span "1-1 with [PERSON_NAME] and [PERSON_NAME]" at bounding box center [142, 101] width 121 height 17
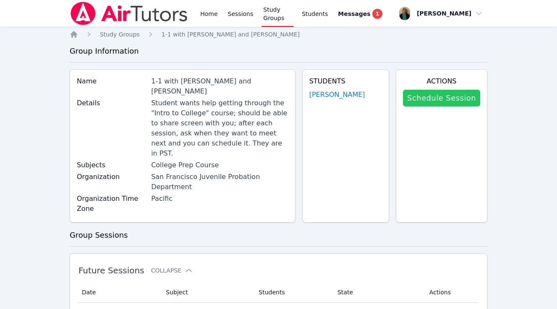
click at [428, 92] on link "Schedule Session" at bounding box center [441, 98] width 77 height 17
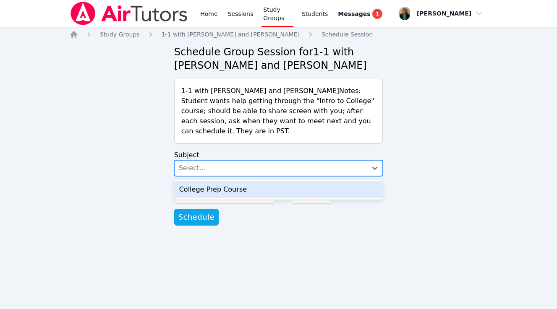
click at [337, 170] on div "Select..." at bounding box center [271, 168] width 193 height 15
click at [328, 187] on div "College Prep Course" at bounding box center [278, 189] width 209 height 17
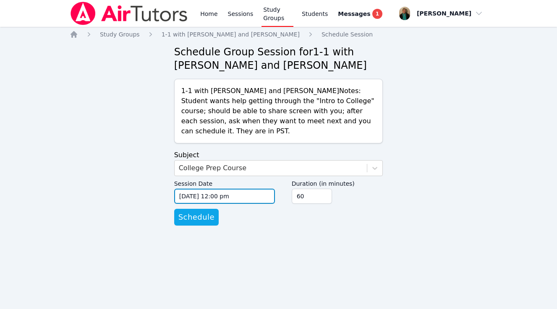
click at [263, 198] on input "09/05/2025 12:00 pm" at bounding box center [224, 196] width 101 height 15
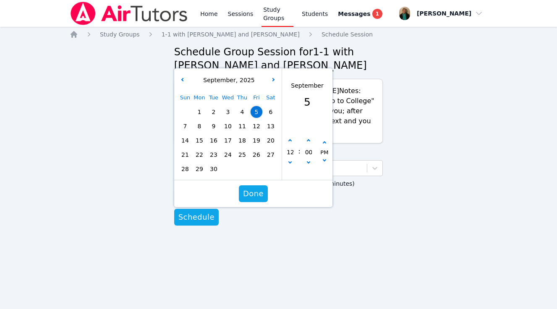
click at [201, 140] on span "15" at bounding box center [200, 141] width 12 height 12
click at [288, 141] on icon "button" at bounding box center [289, 140] width 3 height 3
type input "09/15/2025 01:00 pm"
type input "01"
click at [288, 141] on icon "button" at bounding box center [289, 140] width 3 height 3
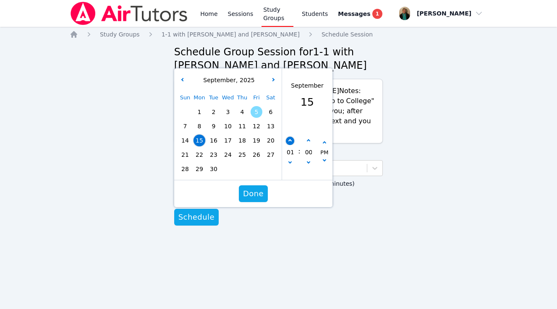
type input "09/15/2025 02:00 pm"
type input "02"
click at [288, 141] on icon "button" at bounding box center [289, 140] width 3 height 3
type input "09/15/2025 03:00 pm"
type input "03"
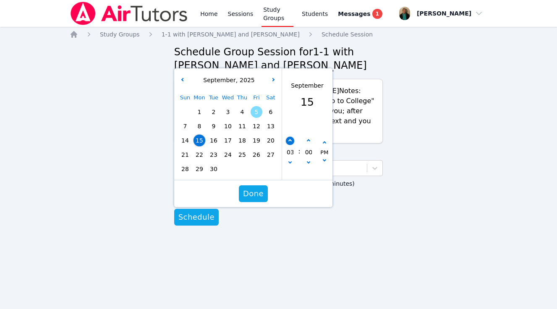
click at [288, 141] on icon "button" at bounding box center [289, 140] width 3 height 3
type input "09/15/2025 04:00 pm"
type input "04"
click at [305, 141] on button "button" at bounding box center [308, 141] width 8 height 8
type input "09/15/2025 04:05 pm"
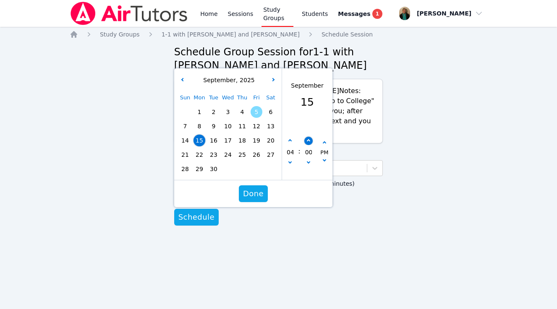
type input "05"
click at [305, 141] on button "button" at bounding box center [308, 141] width 8 height 8
type input "09/15/2025 04:10 pm"
type input "10"
click at [305, 141] on button "button" at bounding box center [308, 141] width 8 height 8
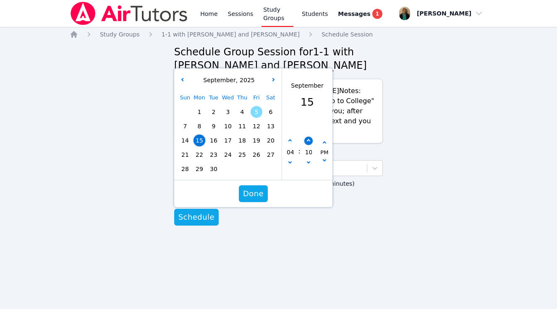
type input "09/15/2025 04:15 pm"
type input "15"
click at [373, 169] on icon at bounding box center [375, 168] width 8 height 8
click at [415, 166] on div "Home Study Groups 1-1 with Manuel Recinos and Amy Ayers Schedule Session Schedu…" at bounding box center [279, 136] width 418 height 212
click at [251, 196] on span "Done" at bounding box center [253, 194] width 21 height 12
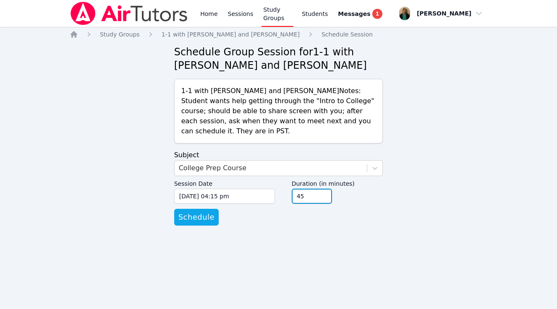
type input "45"
click at [322, 199] on input "45" at bounding box center [312, 196] width 40 height 15
click at [189, 218] on span "Schedule" at bounding box center [196, 218] width 36 height 12
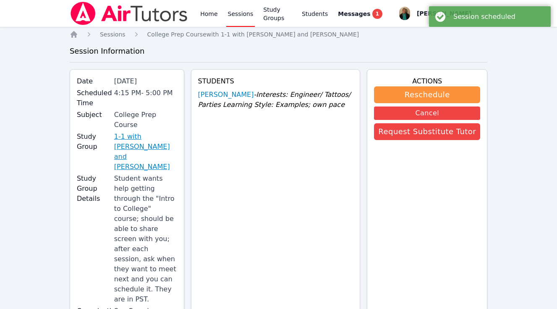
click at [153, 139] on link "1-1 with [PERSON_NAME] and [PERSON_NAME]" at bounding box center [145, 152] width 63 height 40
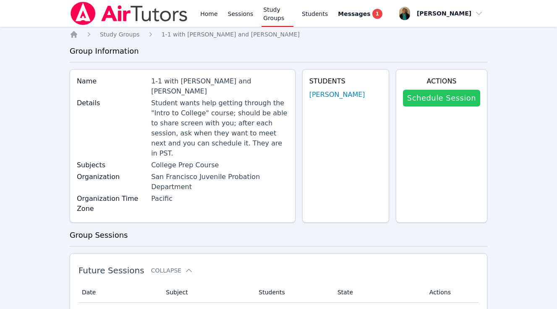
click at [441, 98] on link "Schedule Session" at bounding box center [441, 98] width 77 height 17
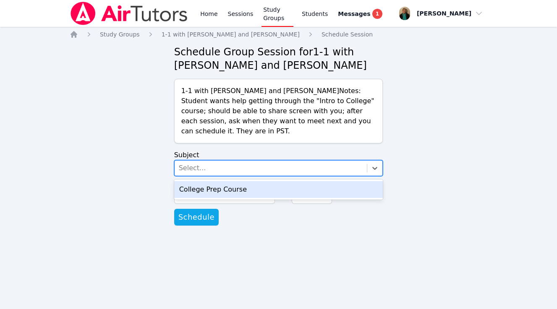
click at [268, 166] on div "Select..." at bounding box center [271, 168] width 193 height 15
click at [259, 189] on div "College Prep Course" at bounding box center [278, 189] width 209 height 17
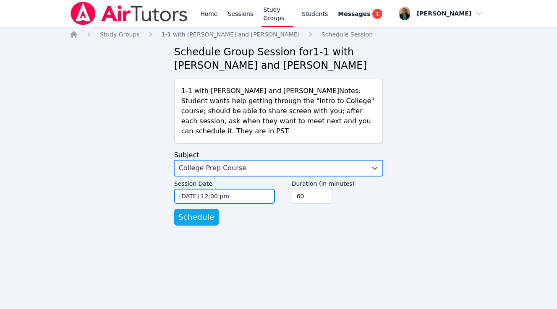
click at [253, 199] on input "09/05/2025 12:00 pm" at bounding box center [224, 196] width 101 height 15
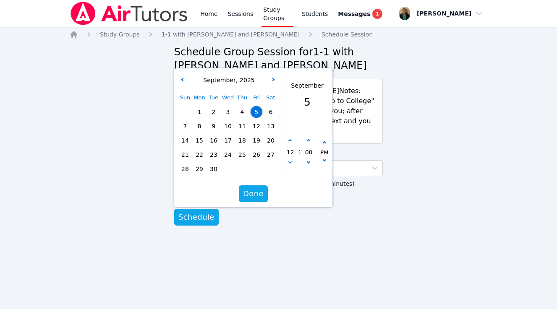
click at [227, 139] on span "17" at bounding box center [228, 141] width 12 height 12
click at [290, 142] on icon "button" at bounding box center [289, 140] width 3 height 3
type input "09/17/2025 01:00 pm"
type input "01"
click at [290, 142] on icon "button" at bounding box center [289, 140] width 3 height 3
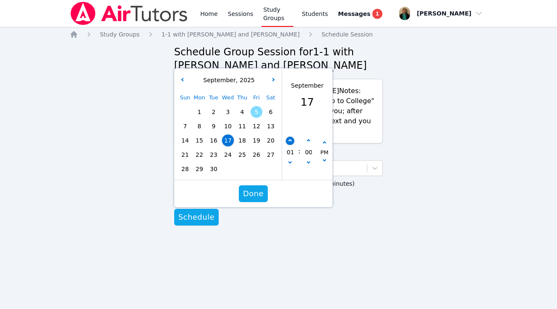
type input "09/17/2025 02:00 pm"
type input "02"
click at [290, 142] on icon "button" at bounding box center [289, 140] width 3 height 3
type input "09/17/2025 03:00 pm"
type input "03"
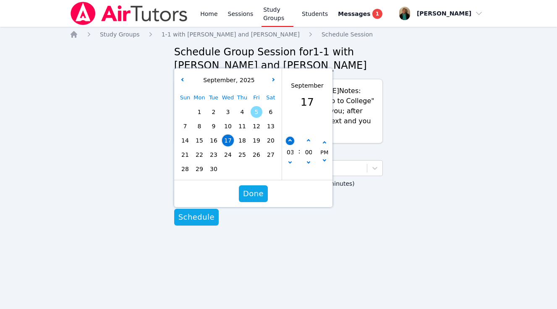
click at [290, 142] on icon "button" at bounding box center [289, 140] width 3 height 3
type input "09/17/2025 04:00 pm"
type input "04"
click at [306, 140] on button "button" at bounding box center [308, 141] width 8 height 8
type input "09/17/2025 04:05 pm"
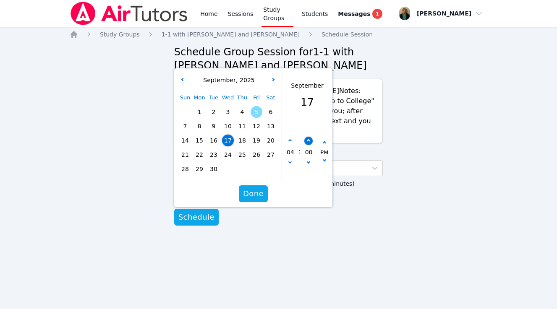
type input "05"
click at [306, 140] on button "button" at bounding box center [308, 141] width 8 height 8
type input "09/17/2025 04:10 pm"
type input "10"
click at [306, 140] on button "button" at bounding box center [308, 141] width 8 height 8
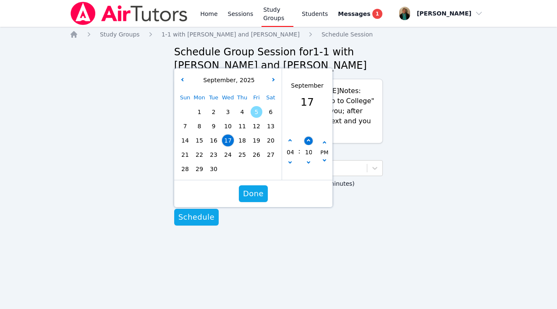
type input "09/17/2025 04:15 pm"
type input "15"
click at [253, 198] on span "Done" at bounding box center [253, 194] width 21 height 12
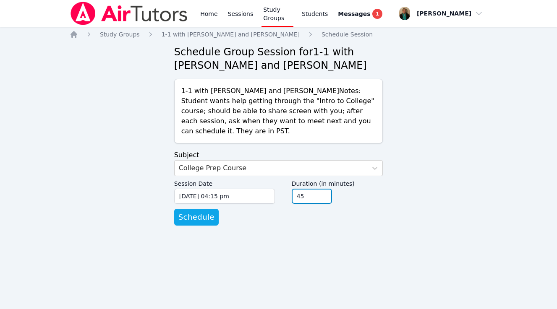
type input "45"
click at [322, 199] on input "45" at bounding box center [312, 196] width 40 height 15
click at [203, 215] on span "Schedule" at bounding box center [196, 218] width 36 height 12
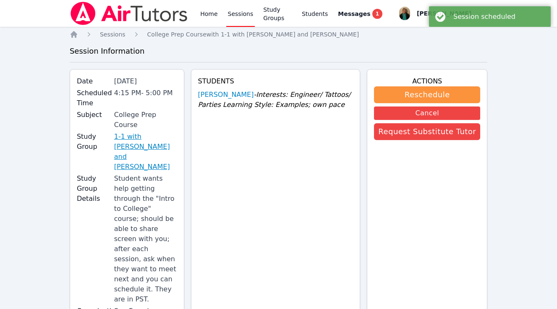
click at [150, 132] on link "1-1 with [PERSON_NAME] and [PERSON_NAME]" at bounding box center [145, 152] width 63 height 40
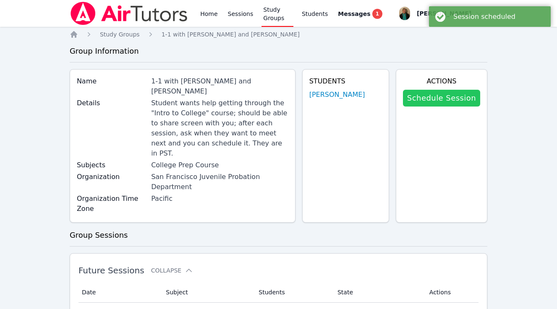
click at [443, 97] on link "Schedule Session" at bounding box center [441, 98] width 77 height 17
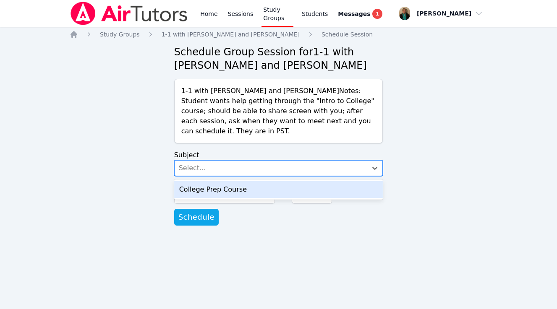
click at [250, 170] on div "Select..." at bounding box center [271, 168] width 193 height 15
click at [246, 188] on div "College Prep Course" at bounding box center [278, 189] width 209 height 17
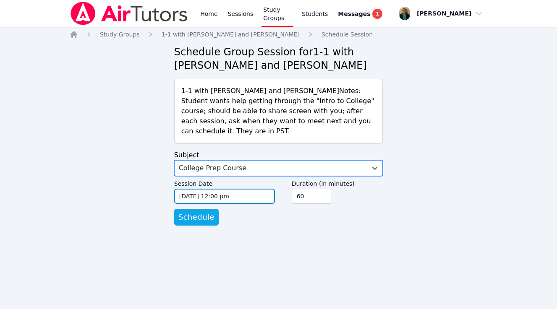
click at [256, 196] on input "09/05/2025 12:00 pm" at bounding box center [224, 196] width 101 height 15
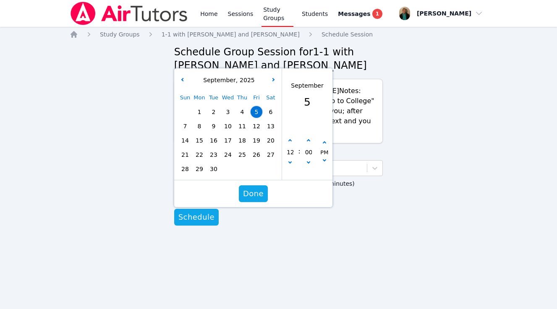
click at [197, 154] on span "22" at bounding box center [200, 155] width 12 height 12
click at [290, 141] on icon "button" at bounding box center [289, 140] width 3 height 3
type input "09/22/2025 01:00 pm"
type input "01"
click at [290, 141] on icon "button" at bounding box center [289, 140] width 3 height 3
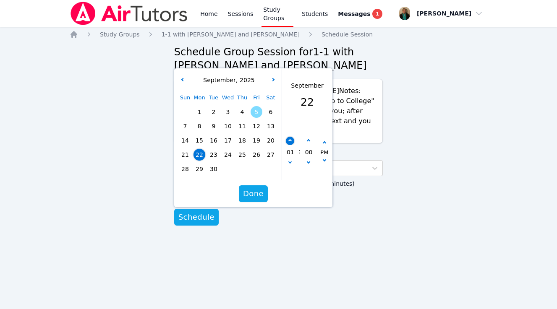
type input "09/22/2025 02:00 pm"
type input "02"
click at [290, 141] on icon "button" at bounding box center [289, 140] width 3 height 3
type input "09/22/2025 03:00 pm"
type input "03"
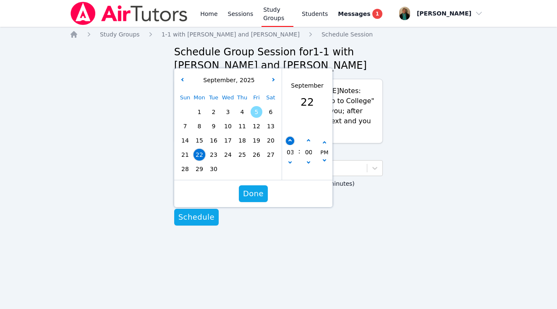
click at [290, 141] on icon "button" at bounding box center [289, 140] width 3 height 3
type input "09/22/2025 04:00 pm"
type input "04"
click at [306, 140] on button "button" at bounding box center [308, 141] width 8 height 8
type input "09/22/2025 04:05 pm"
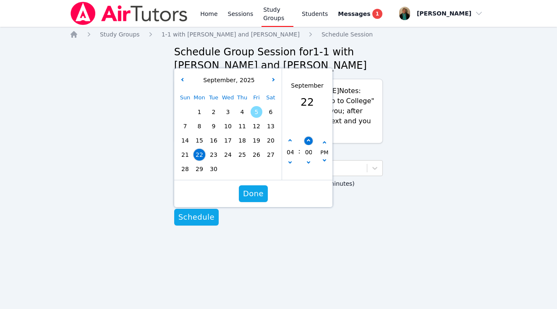
type input "05"
click at [306, 140] on button "button" at bounding box center [308, 141] width 8 height 8
type input "09/22/2025 04:10 pm"
type input "10"
click at [306, 140] on button "button" at bounding box center [308, 141] width 8 height 8
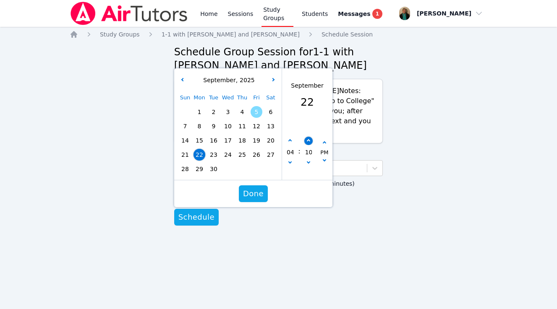
type input "09/22/2025 04:15 pm"
type input "15"
click at [258, 191] on span "Done" at bounding box center [253, 194] width 21 height 12
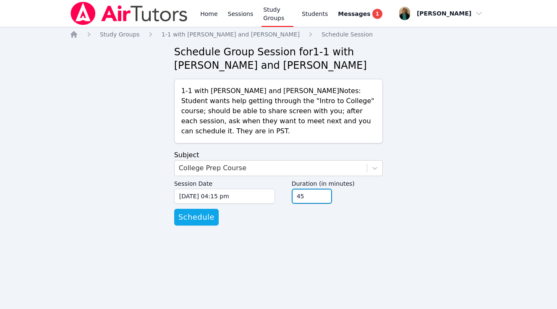
type input "45"
click at [325, 198] on input "45" at bounding box center [312, 196] width 40 height 15
click at [198, 216] on span "Schedule" at bounding box center [196, 218] width 36 height 12
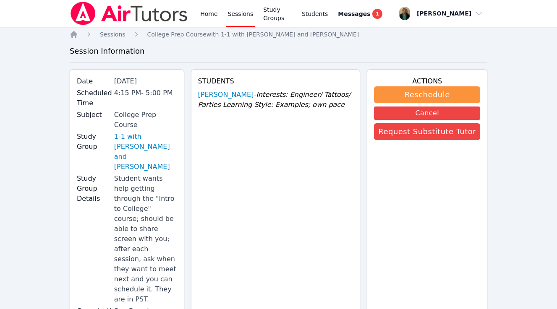
click at [246, 12] on link "Sessions" at bounding box center [240, 13] width 29 height 27
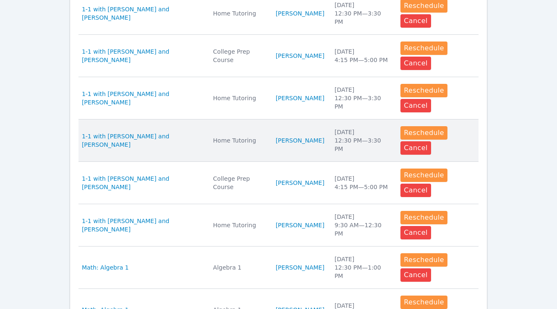
scroll to position [314, 0]
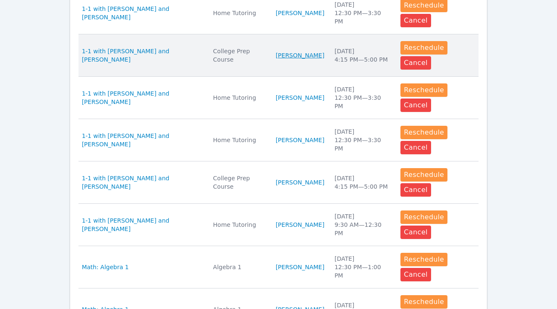
click at [291, 55] on link "[PERSON_NAME]" at bounding box center [300, 55] width 49 height 8
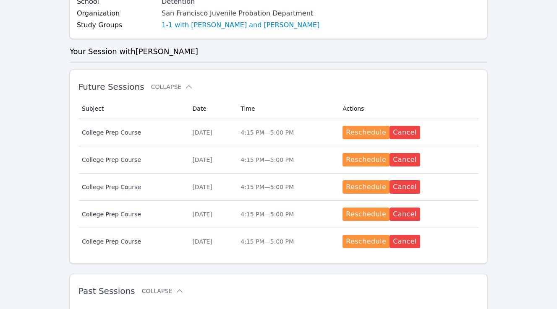
scroll to position [183, 0]
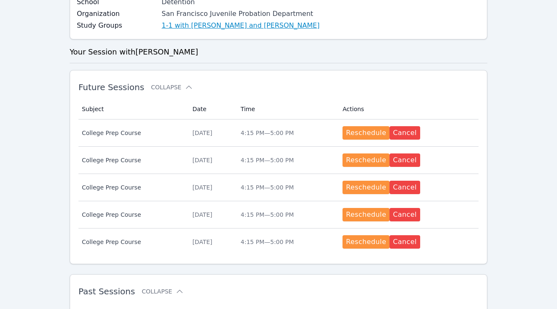
click at [245, 26] on link "1-1 with [PERSON_NAME] and [PERSON_NAME]" at bounding box center [241, 26] width 158 height 10
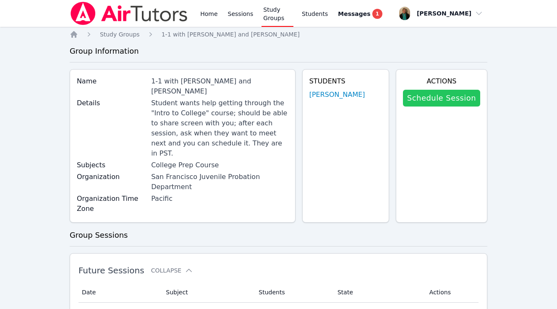
click at [453, 98] on link "Schedule Session" at bounding box center [441, 98] width 77 height 17
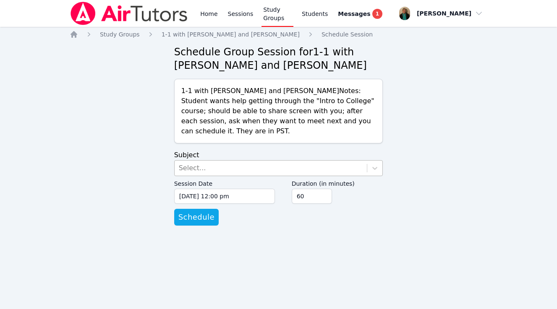
click at [230, 167] on div "Select..." at bounding box center [271, 168] width 193 height 15
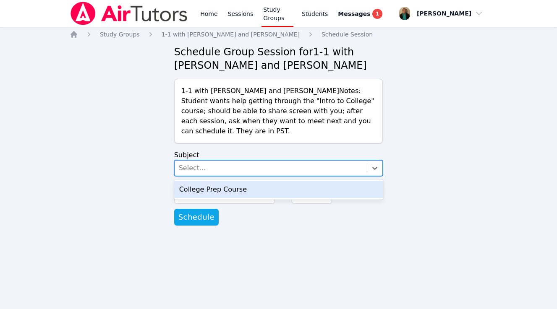
click at [233, 187] on div "College Prep Course" at bounding box center [278, 189] width 209 height 17
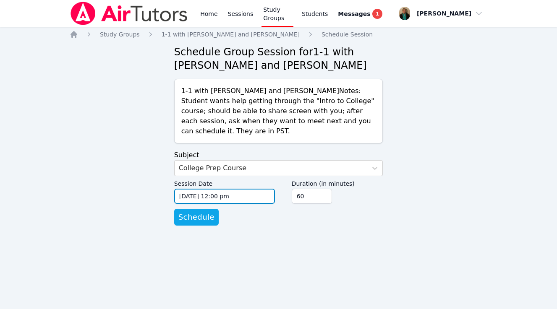
click at [256, 194] on input "09/05/2025 12:00 pm" at bounding box center [224, 196] width 101 height 15
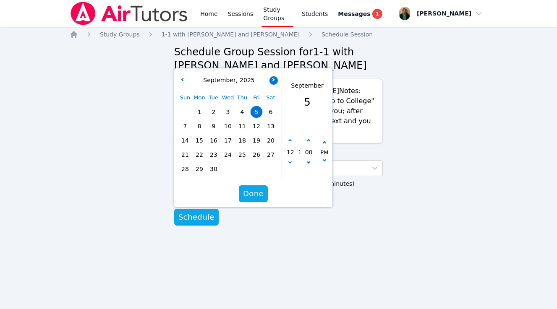
click at [272, 79] on icon "button" at bounding box center [272, 79] width 3 height 3
click at [181, 81] on button "button" at bounding box center [182, 80] width 8 height 8
click at [230, 152] on span "24" at bounding box center [228, 155] width 12 height 12
click at [289, 140] on button "button" at bounding box center [290, 141] width 8 height 8
type input "09/24/2025 01:00 pm"
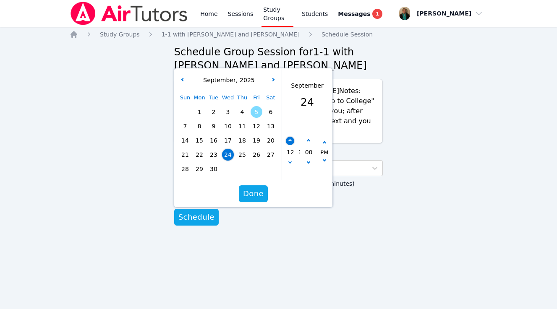
type input "01"
click at [289, 140] on button "button" at bounding box center [290, 141] width 8 height 8
type input "09/24/2025 02:00 pm"
type input "02"
click at [289, 140] on button "button" at bounding box center [290, 141] width 8 height 8
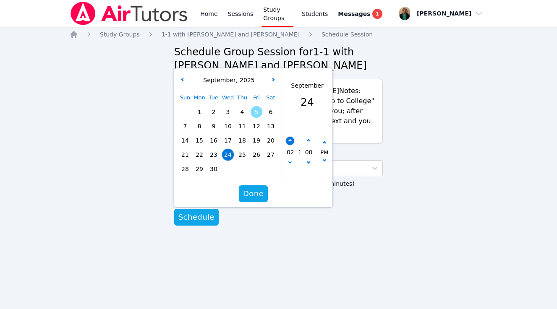
type input "09/24/2025 03:00 pm"
type input "03"
click at [289, 140] on button "button" at bounding box center [290, 141] width 8 height 8
type input "09/24/2025 04:00 pm"
type input "04"
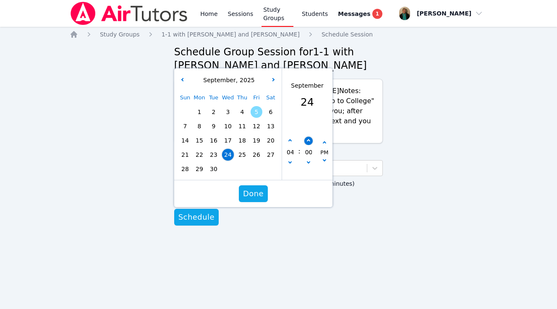
click at [308, 142] on icon "button" at bounding box center [307, 140] width 3 height 3
type input "09/24/2025 04:05 pm"
type input "05"
click at [308, 142] on icon "button" at bounding box center [307, 140] width 3 height 3
type input "09/24/2025 04:10 pm"
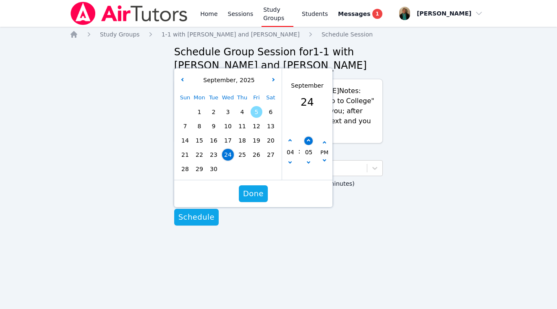
type input "10"
click at [308, 142] on icon "button" at bounding box center [307, 140] width 3 height 3
type input "09/24/2025 04:15 pm"
type input "15"
click at [252, 192] on span "Done" at bounding box center [253, 194] width 21 height 12
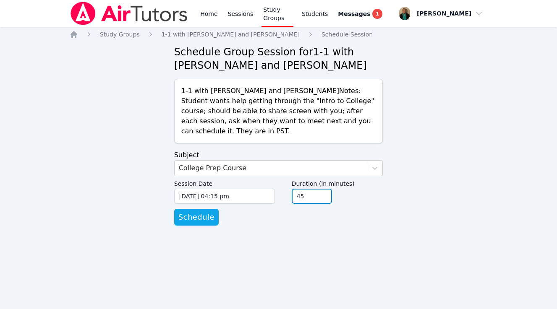
type input "45"
click at [325, 199] on input "45" at bounding box center [312, 196] width 40 height 15
click at [200, 216] on span "Schedule" at bounding box center [196, 218] width 36 height 12
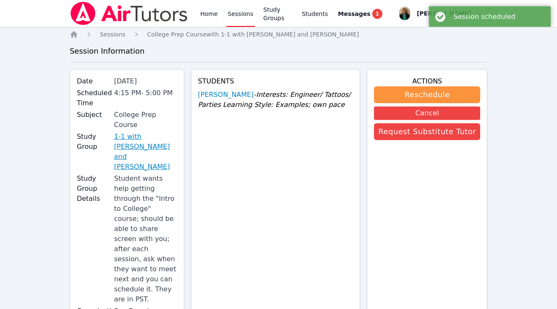
click at [152, 132] on link "1-1 with [PERSON_NAME] and [PERSON_NAME]" at bounding box center [145, 152] width 63 height 40
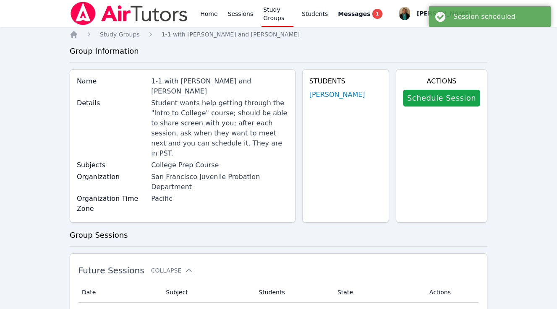
scroll to position [10, 0]
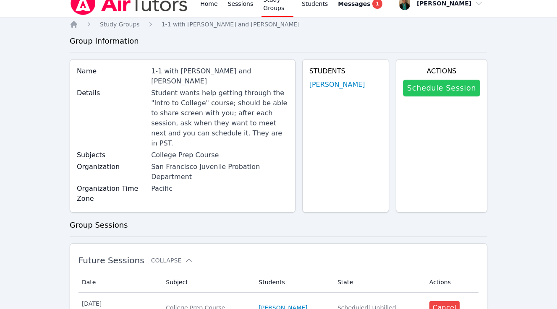
click at [427, 91] on link "Schedule Session" at bounding box center [441, 88] width 77 height 17
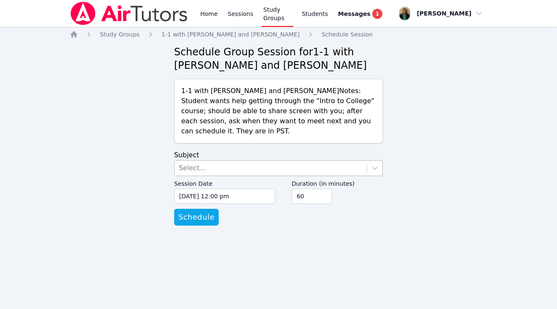
click at [270, 167] on div "Select..." at bounding box center [271, 168] width 193 height 15
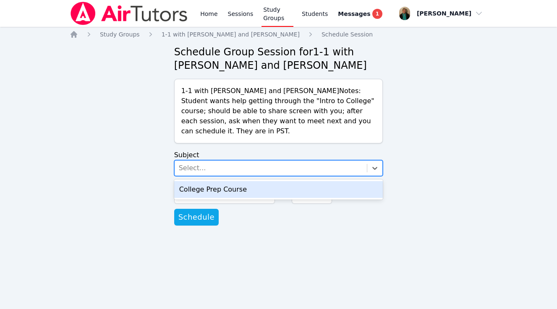
click at [261, 192] on div "College Prep Course" at bounding box center [278, 189] width 209 height 17
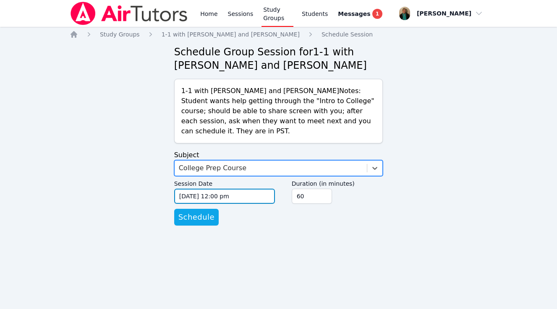
click at [261, 196] on input "09/05/2025 12:00 pm" at bounding box center [224, 196] width 101 height 15
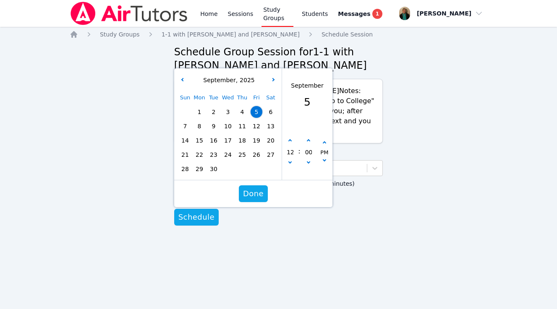
click at [197, 170] on span "29" at bounding box center [200, 169] width 12 height 12
click at [289, 139] on icon "button" at bounding box center [289, 140] width 3 height 3
type input "09/29/2025 01:00 pm"
type input "01"
click at [289, 139] on icon "button" at bounding box center [289, 140] width 3 height 3
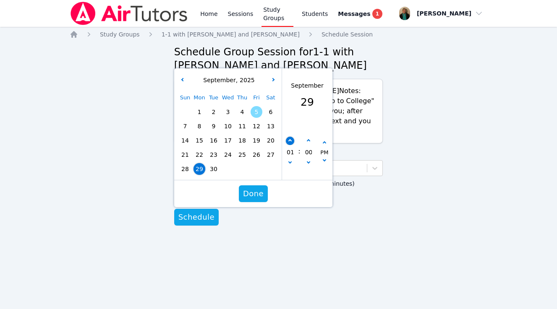
type input "09/29/2025 02:00 pm"
type input "02"
click at [289, 139] on icon "button" at bounding box center [289, 140] width 3 height 3
type input "09/29/2025 03:00 pm"
type input "03"
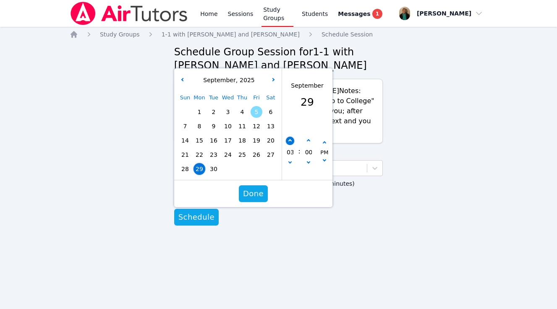
click at [289, 139] on icon "button" at bounding box center [289, 140] width 3 height 3
type input "09/29/2025 04:00 pm"
type input "04"
click at [307, 141] on icon "button" at bounding box center [307, 140] width 3 height 3
type input "09/29/2025 04:05 pm"
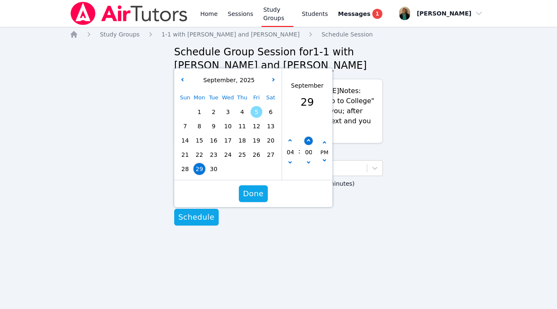
type input "05"
click at [307, 141] on icon "button" at bounding box center [307, 140] width 3 height 3
type input "09/29/2025 04:10 pm"
type input "10"
click at [307, 141] on icon "button" at bounding box center [307, 140] width 3 height 3
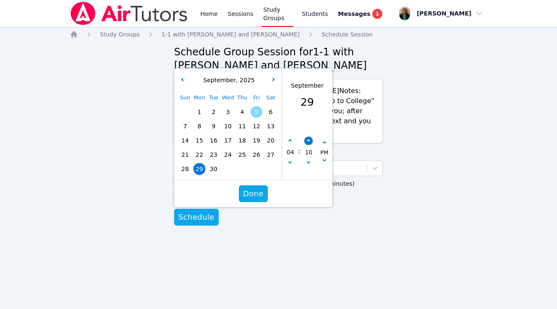
type input "09/29/2025 04:15 pm"
type input "15"
click at [374, 170] on icon at bounding box center [375, 168] width 5 height 3
click at [242, 195] on button "Done" at bounding box center [253, 194] width 29 height 17
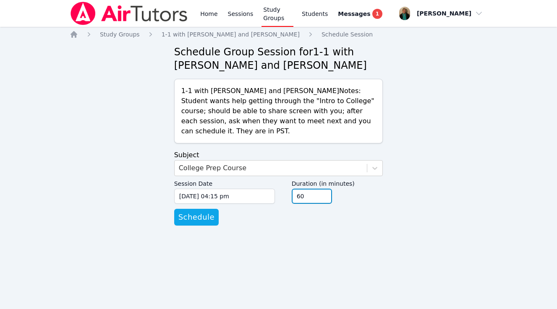
click at [325, 202] on input "60" at bounding box center [312, 196] width 40 height 15
type input "45"
click at [322, 201] on input "45" at bounding box center [312, 196] width 40 height 15
click at [201, 220] on span "Schedule" at bounding box center [196, 218] width 36 height 12
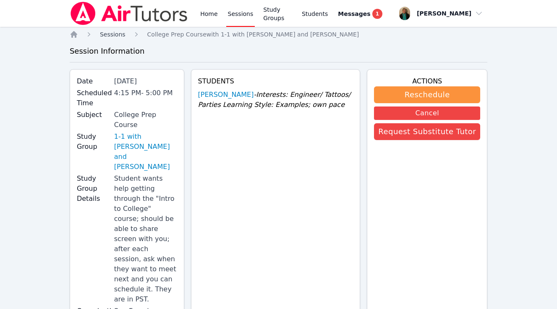
click at [112, 34] on span "Sessions" at bounding box center [113, 34] width 26 height 7
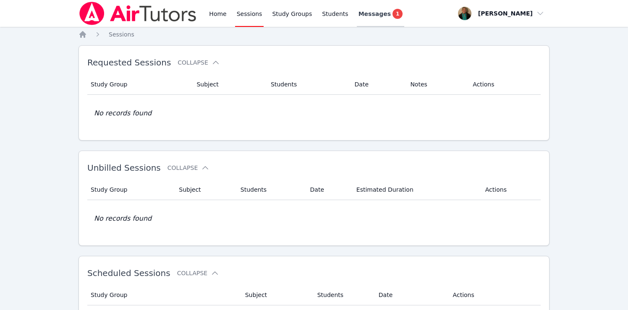
click at [372, 13] on span "Messages" at bounding box center [375, 14] width 32 height 8
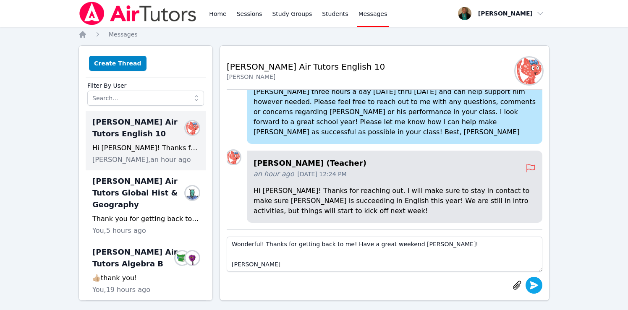
type textarea "Wonderful! Thanks for getting back to me! Have a great weekend Thomas! Amy"
click at [531, 282] on icon "submit" at bounding box center [534, 285] width 8 height 8
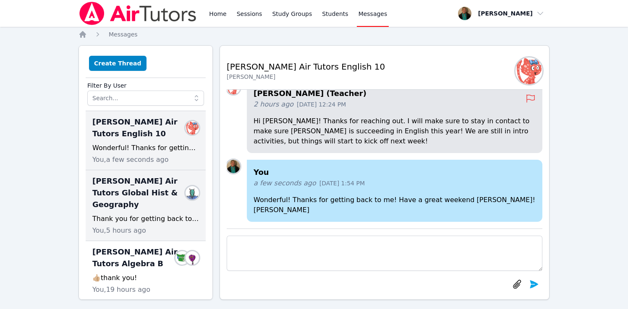
click at [148, 199] on div "Blake Hafner Air Tutors Global Hist & Geography Members Thank you for getting b…" at bounding box center [146, 205] width 120 height 71
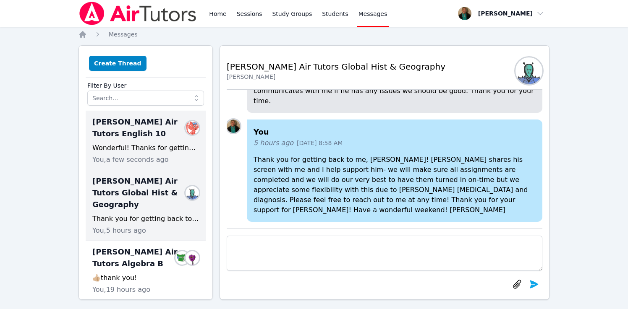
click at [157, 148] on div "Wonderful! Thanks for getting back to me! Have a great weekend Thomas! Amy" at bounding box center [145, 148] width 107 height 10
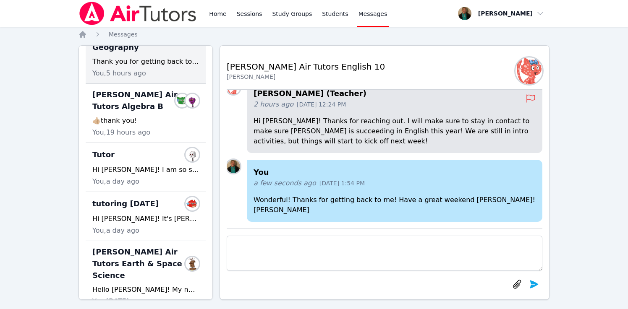
scroll to position [158, 0]
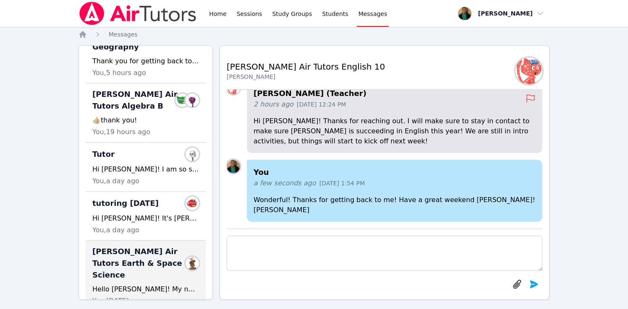
click at [140, 256] on span "Blake Hafner Air Tutors Earth & Space Science" at bounding box center [140, 263] width 97 height 35
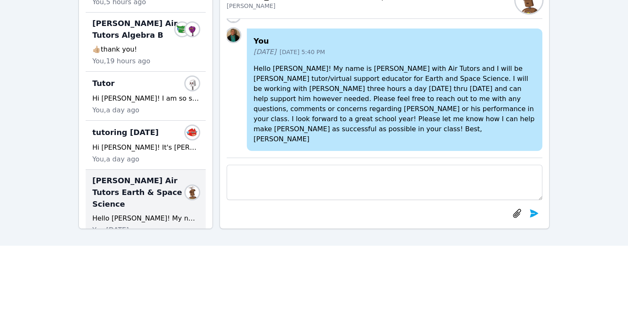
scroll to position [0, 0]
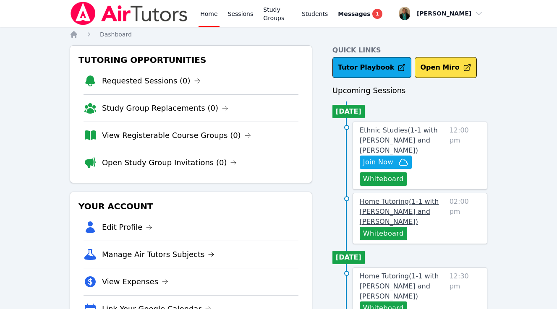
click at [393, 207] on link "Home Tutoring ( 1-1 with [PERSON_NAME] and [PERSON_NAME] )" at bounding box center [403, 212] width 86 height 30
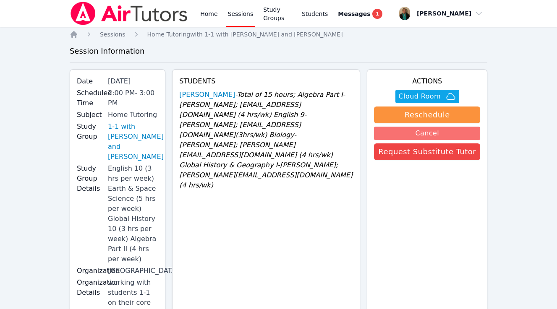
click at [436, 131] on button "Cancel" at bounding box center [427, 133] width 106 height 13
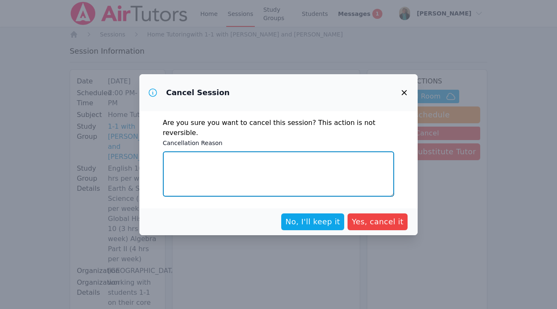
click at [332, 172] on textarea "Cancellation Reason" at bounding box center [279, 174] width 232 height 45
type textarea "student is not showing for session"
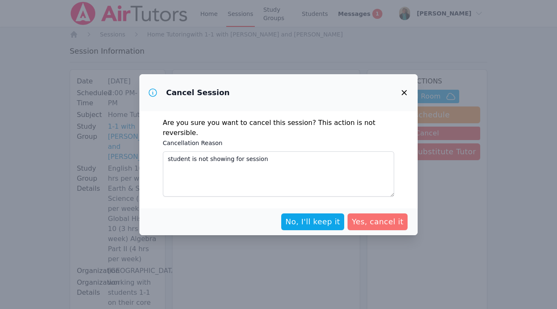
click at [371, 217] on span "Yes, cancel it" at bounding box center [378, 222] width 52 height 12
